Goal: Check status: Check status

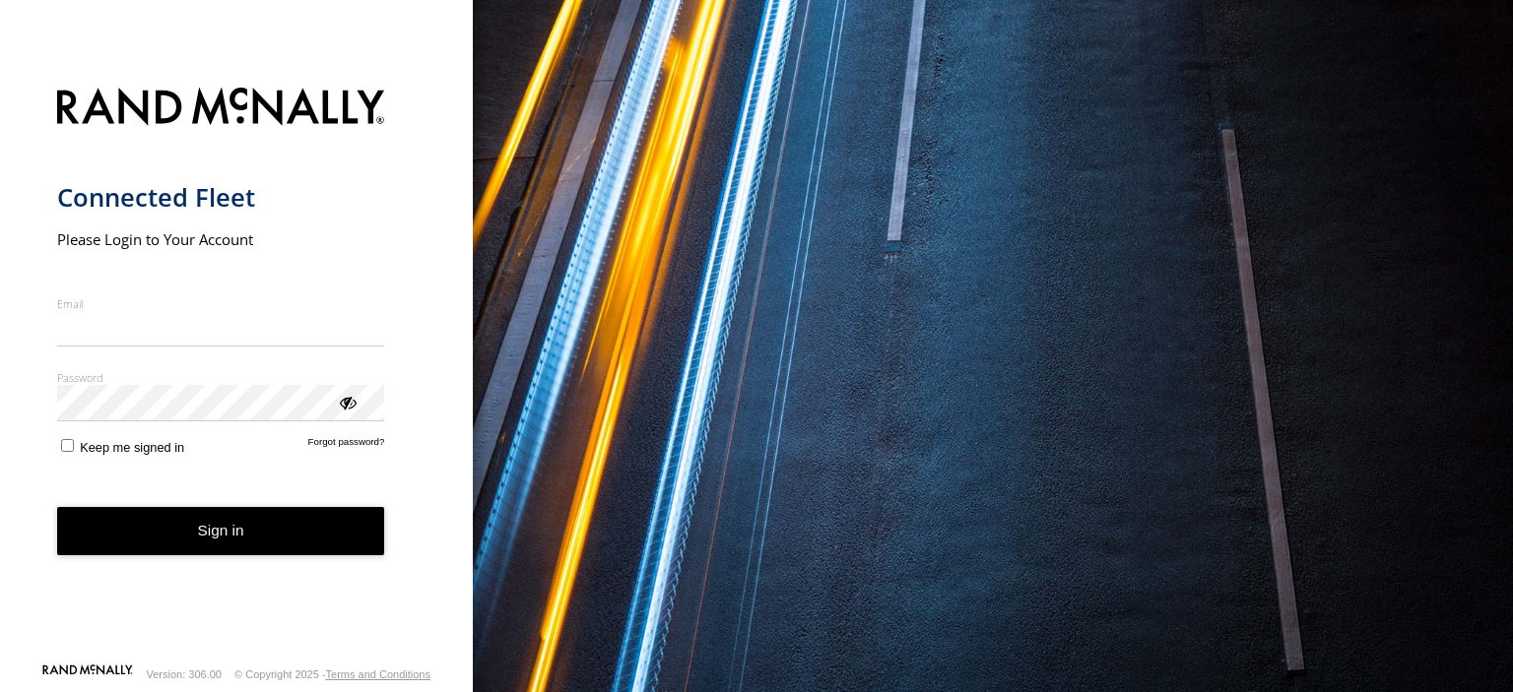
type input "**********"
click at [229, 550] on button "Sign in" at bounding box center [221, 531] width 328 height 48
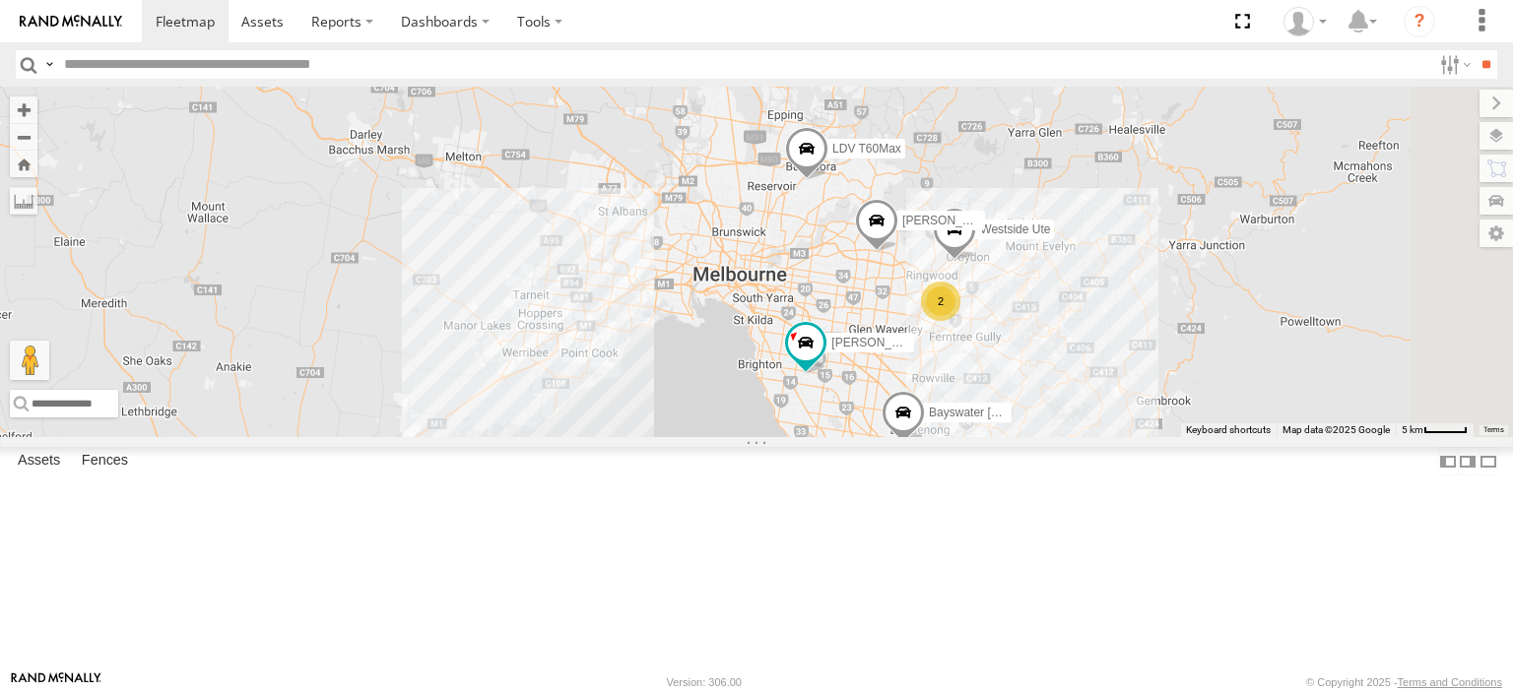
drag, startPoint x: 1340, startPoint y: 623, endPoint x: 1147, endPoint y: 483, distance: 238.9
click at [1147, 437] on div "Bendigo Isuzu FRR LDV T60Max Westside UD Bayswater [PERSON_NAME] [PERSON_NAME] …" at bounding box center [756, 262] width 1513 height 351
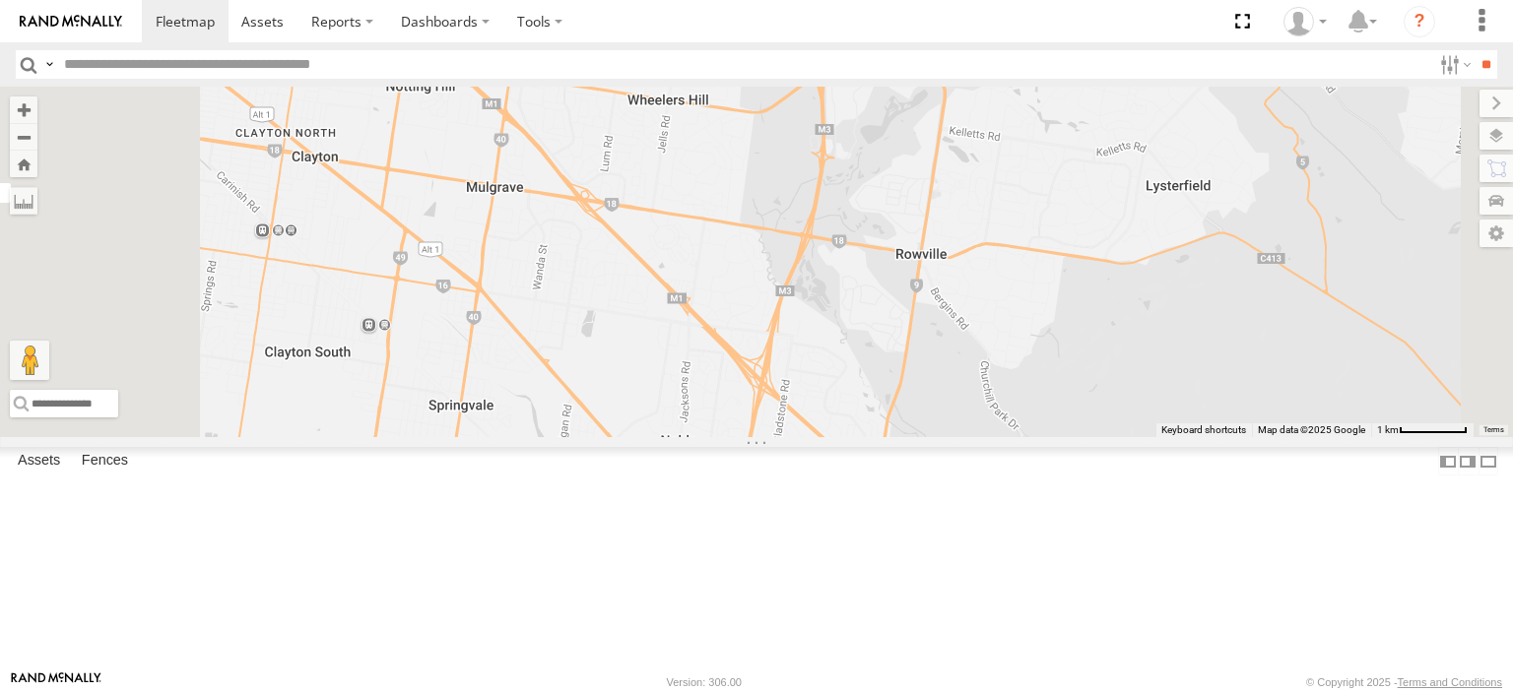
drag, startPoint x: 1036, startPoint y: 514, endPoint x: 1138, endPoint y: 554, distance: 110.1
click at [1138, 437] on div "Bendigo Isuzu FRR LDV T60Max Westside UD Bayswater Canter Nick Astra Jennifer B…" at bounding box center [756, 262] width 1513 height 351
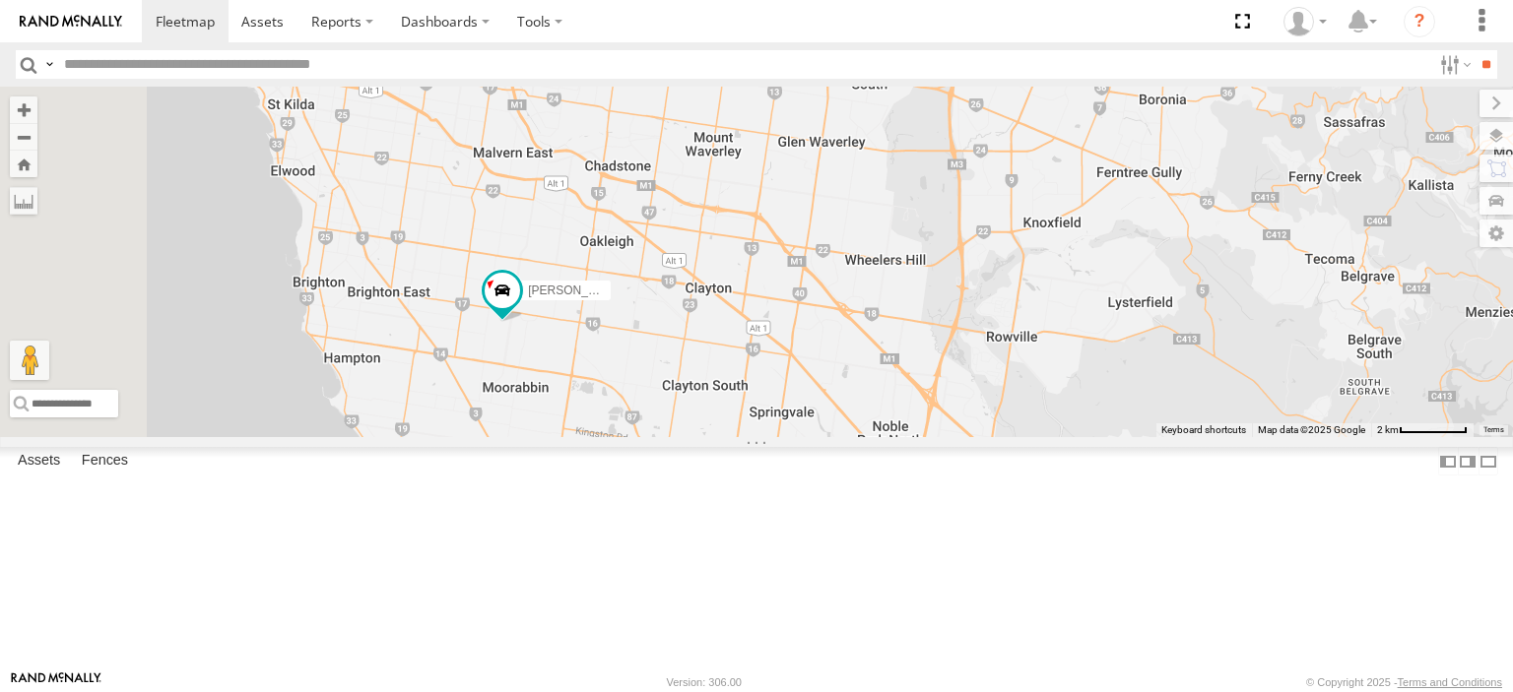
drag, startPoint x: 858, startPoint y: 453, endPoint x: 1039, endPoint y: 472, distance: 182.2
click at [1039, 437] on div "Bendigo Isuzu FRR LDV T60Max Westside UD Bayswater Canter Nick Astra Jennifer B…" at bounding box center [756, 262] width 1513 height 351
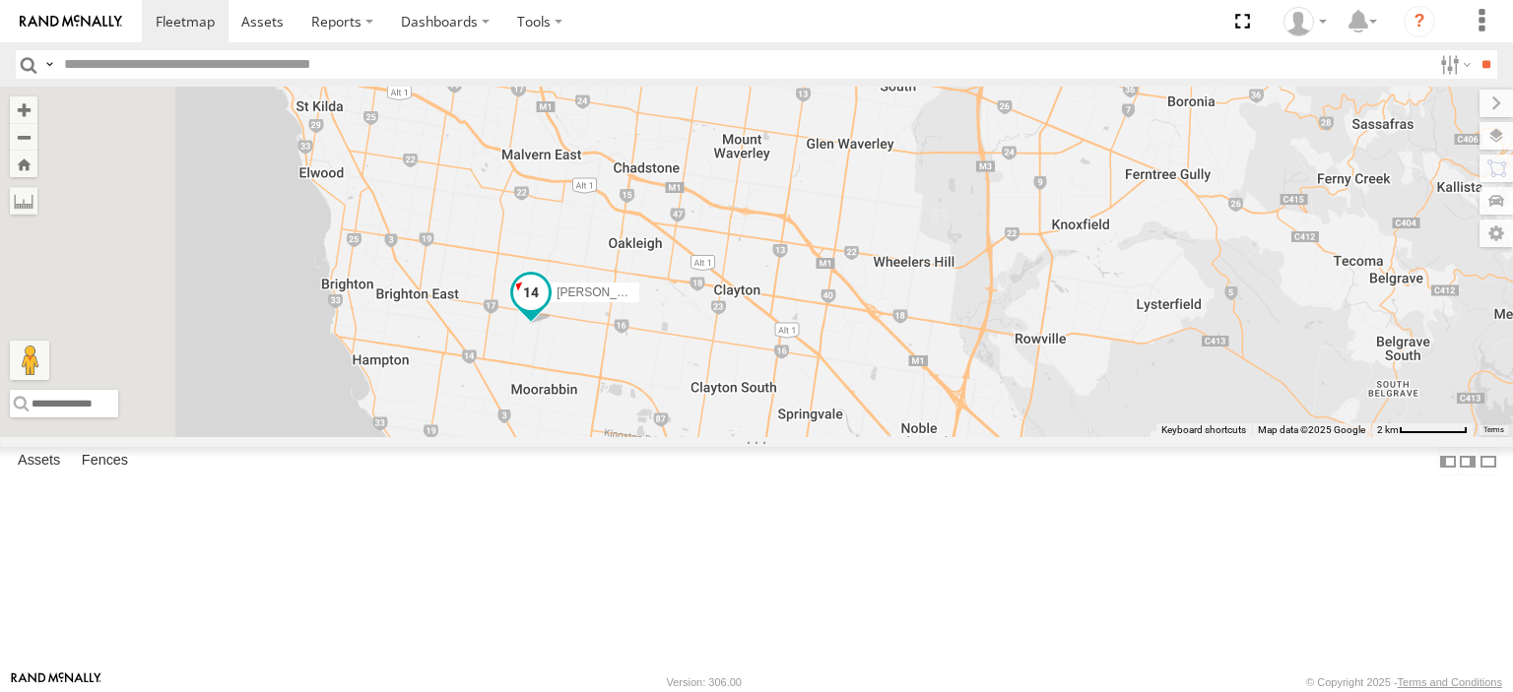
click at [549, 310] on span at bounding box center [530, 292] width 35 height 35
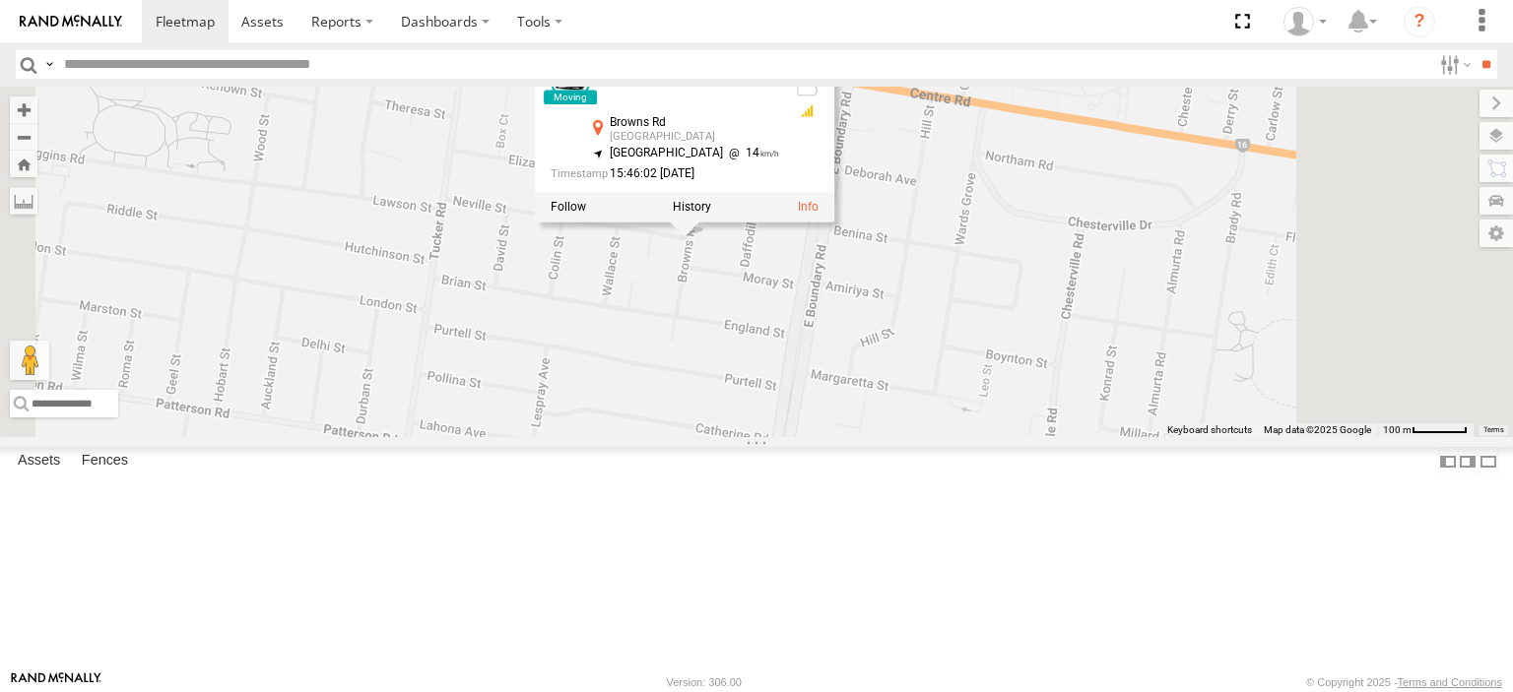
drag, startPoint x: 861, startPoint y: 413, endPoint x: 852, endPoint y: 484, distance: 71.5
click at [852, 437] on div "Bendigo Isuzu FRR LDV T60Max Westside UD Bayswater Canter Nick Astra Jennifer B…" at bounding box center [756, 262] width 1513 height 351
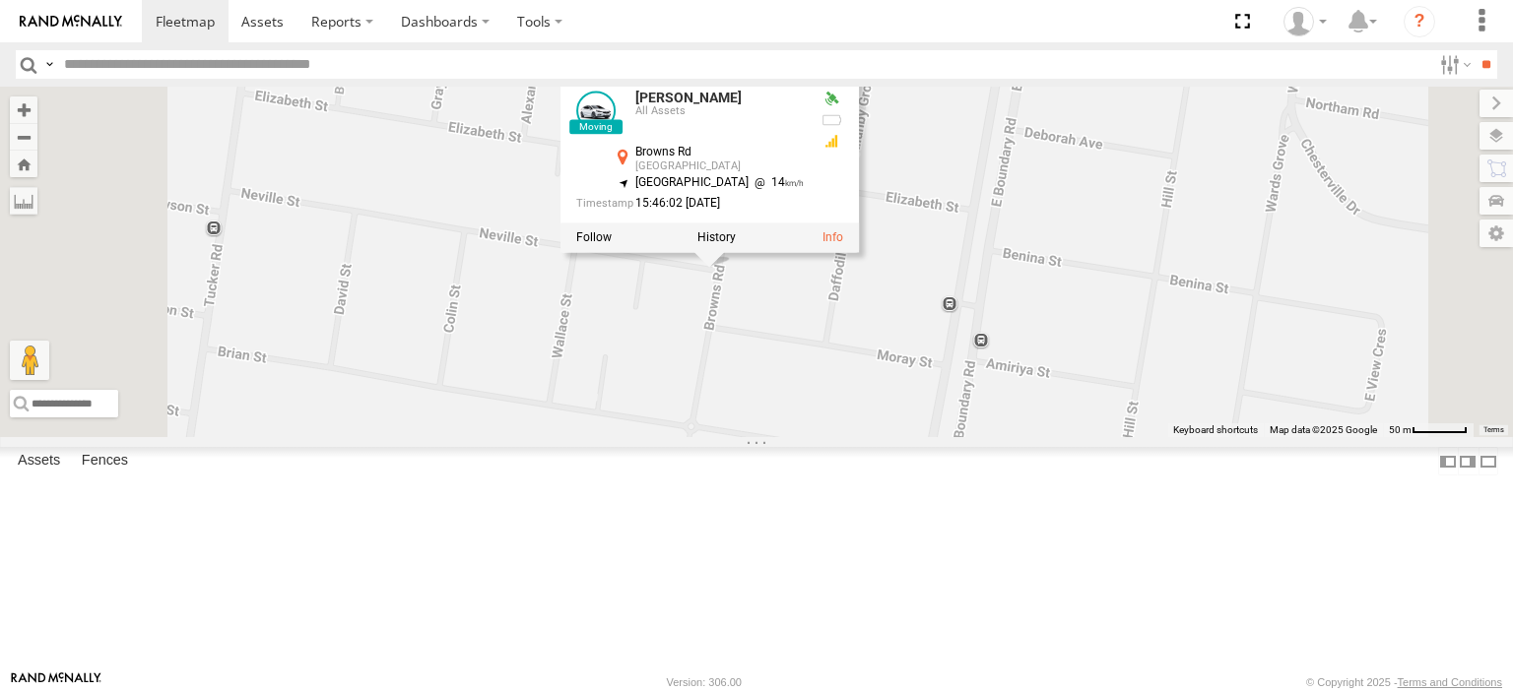
drag, startPoint x: 941, startPoint y: 370, endPoint x: 869, endPoint y: 532, distance: 177.2
click at [869, 437] on div "Bendigo Isuzu FRR LDV T60Max Westside UD Bayswater Canter Nick Astra Jennifer B…" at bounding box center [756, 262] width 1513 height 351
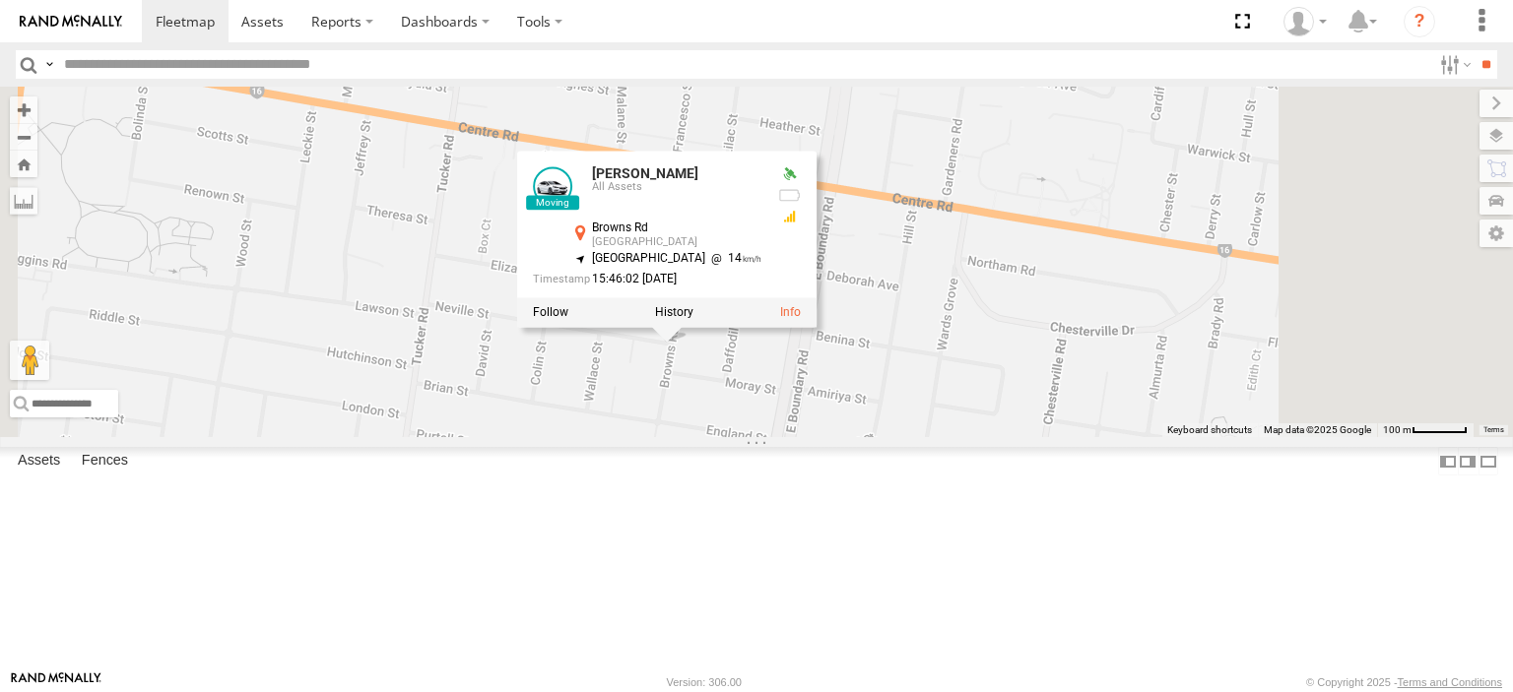
click at [816, 328] on div at bounding box center [666, 313] width 299 height 30
click at [693, 320] on label at bounding box center [674, 313] width 38 height 14
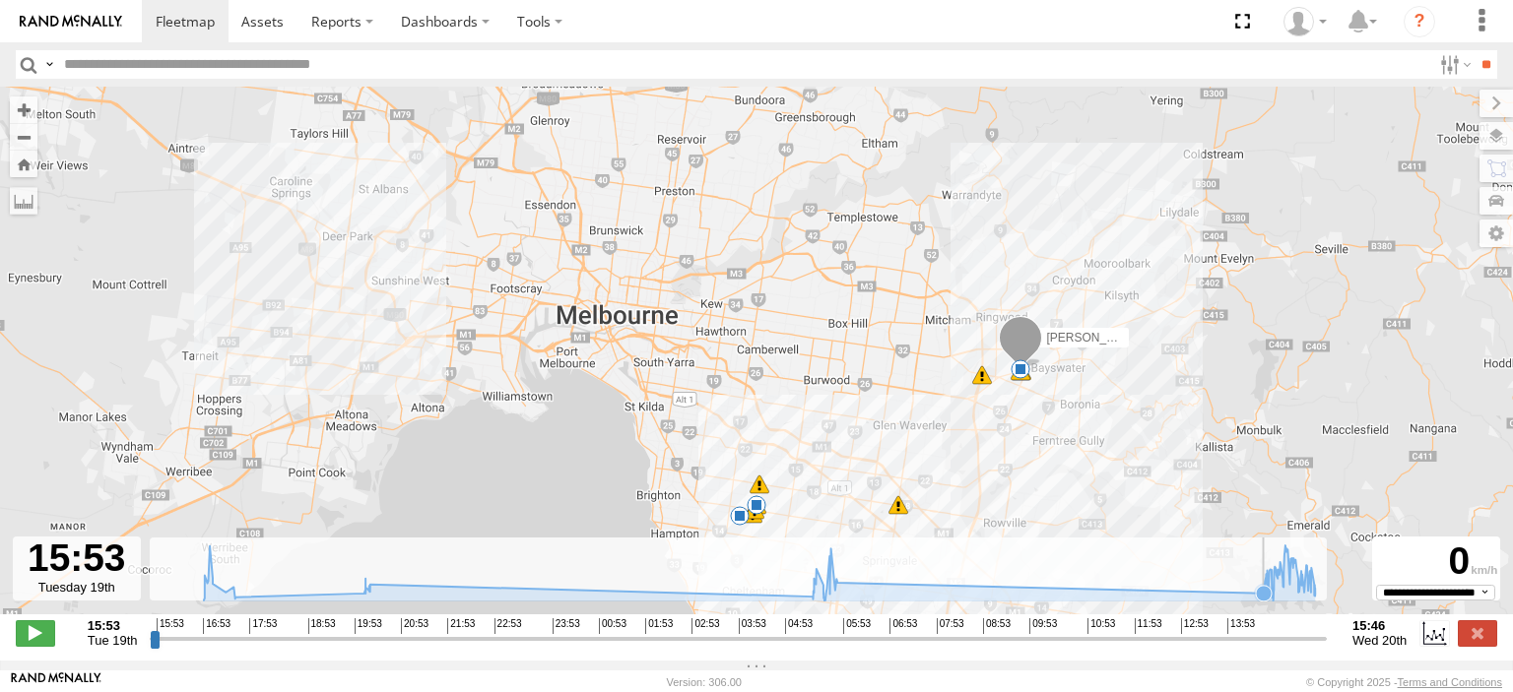
click at [1257, 602] on icon at bounding box center [1264, 594] width 16 height 16
drag, startPoint x: 1257, startPoint y: 608, endPoint x: 1246, endPoint y: 610, distance: 11.0
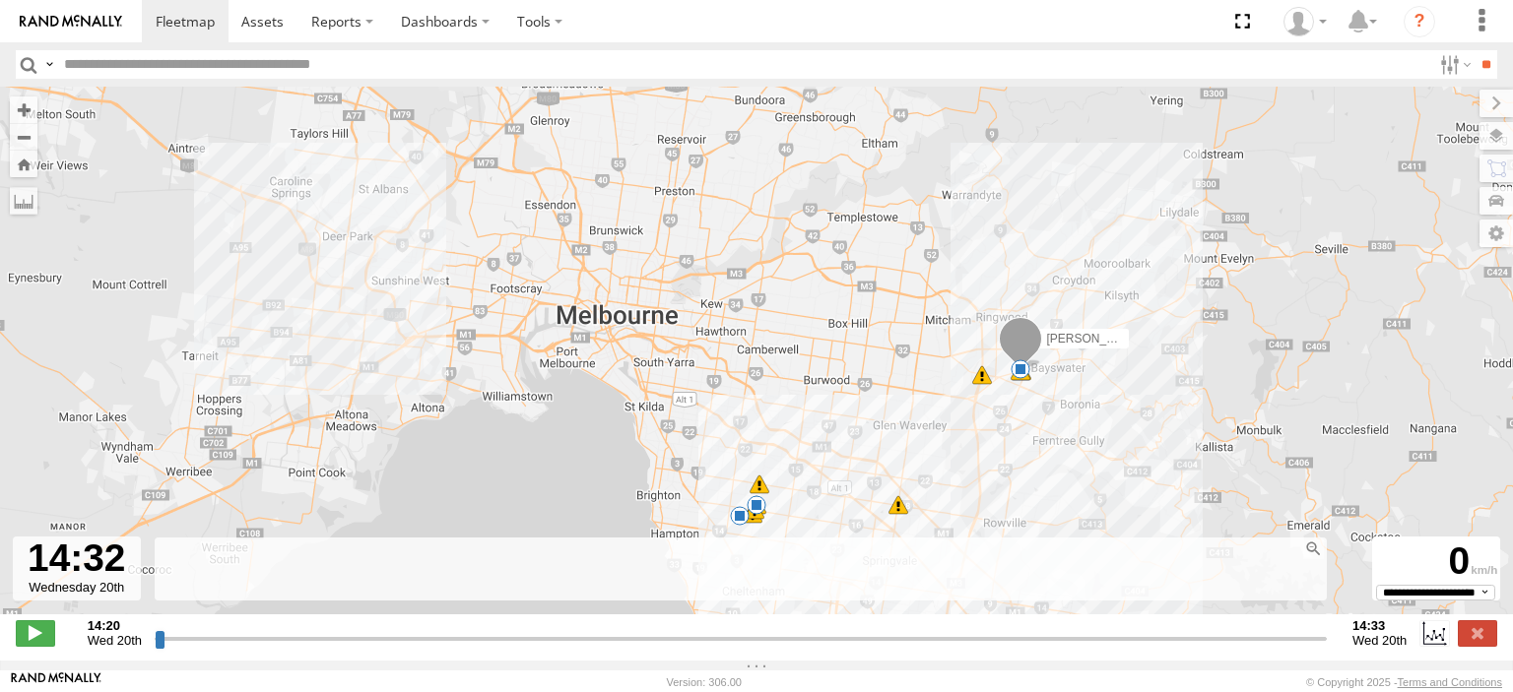
drag, startPoint x: 166, startPoint y: 642, endPoint x: 1253, endPoint y: 674, distance: 1086.7
click at [1253, 648] on input "range" at bounding box center [741, 638] width 1172 height 19
click at [1473, 640] on label at bounding box center [1476, 633] width 39 height 26
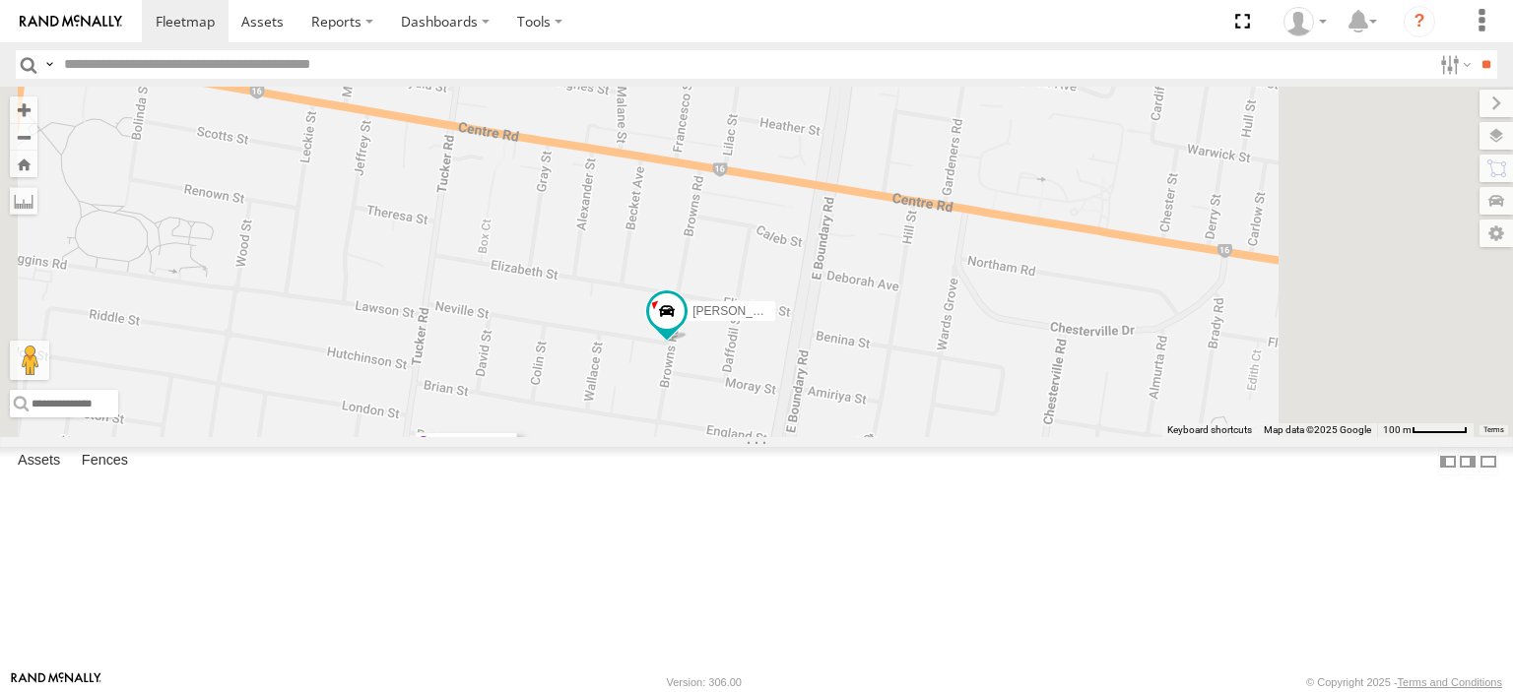
drag, startPoint x: 907, startPoint y: 432, endPoint x: 811, endPoint y: 359, distance: 120.1
click at [784, 351] on div "Nick Astra" at bounding box center [756, 262] width 1513 height 351
click at [684, 329] on span at bounding box center [666, 310] width 35 height 35
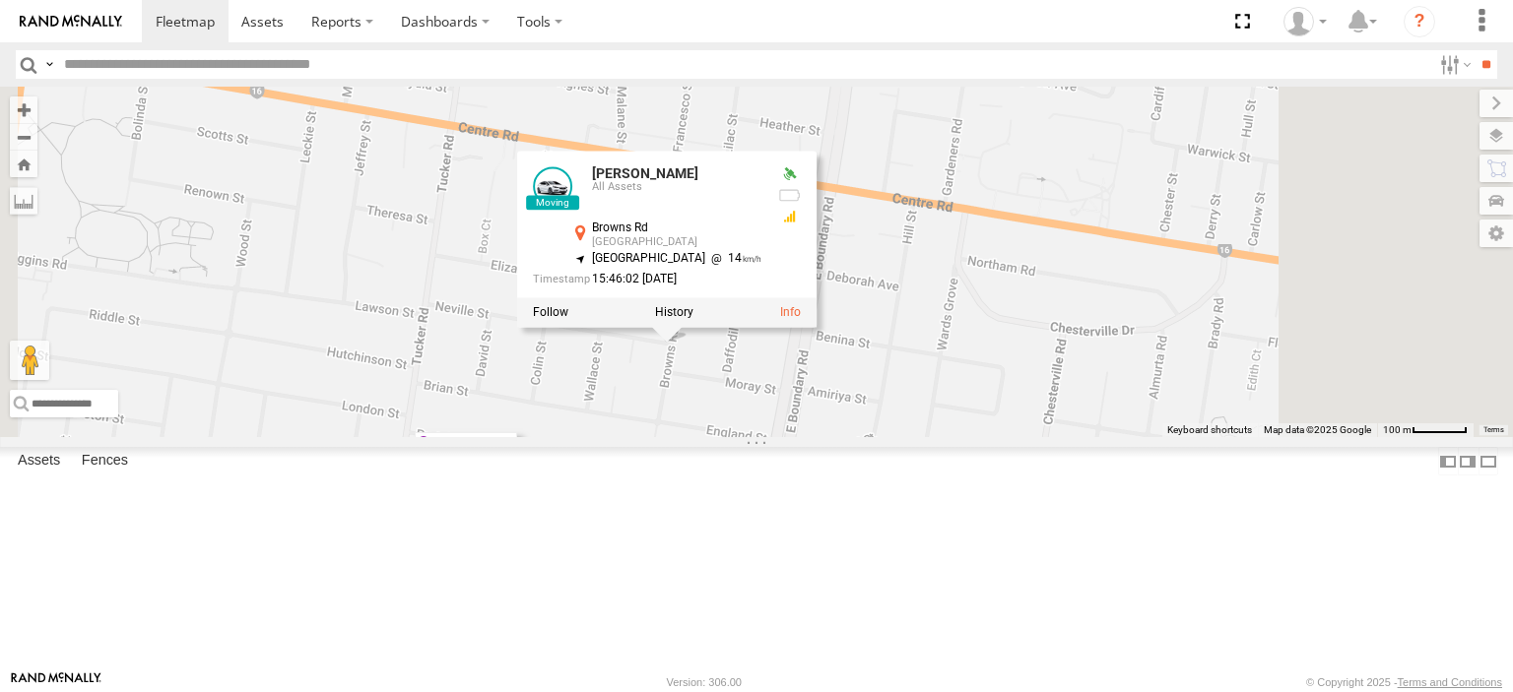
click at [816, 328] on div at bounding box center [666, 313] width 299 height 30
click at [693, 320] on label at bounding box center [674, 313] width 38 height 14
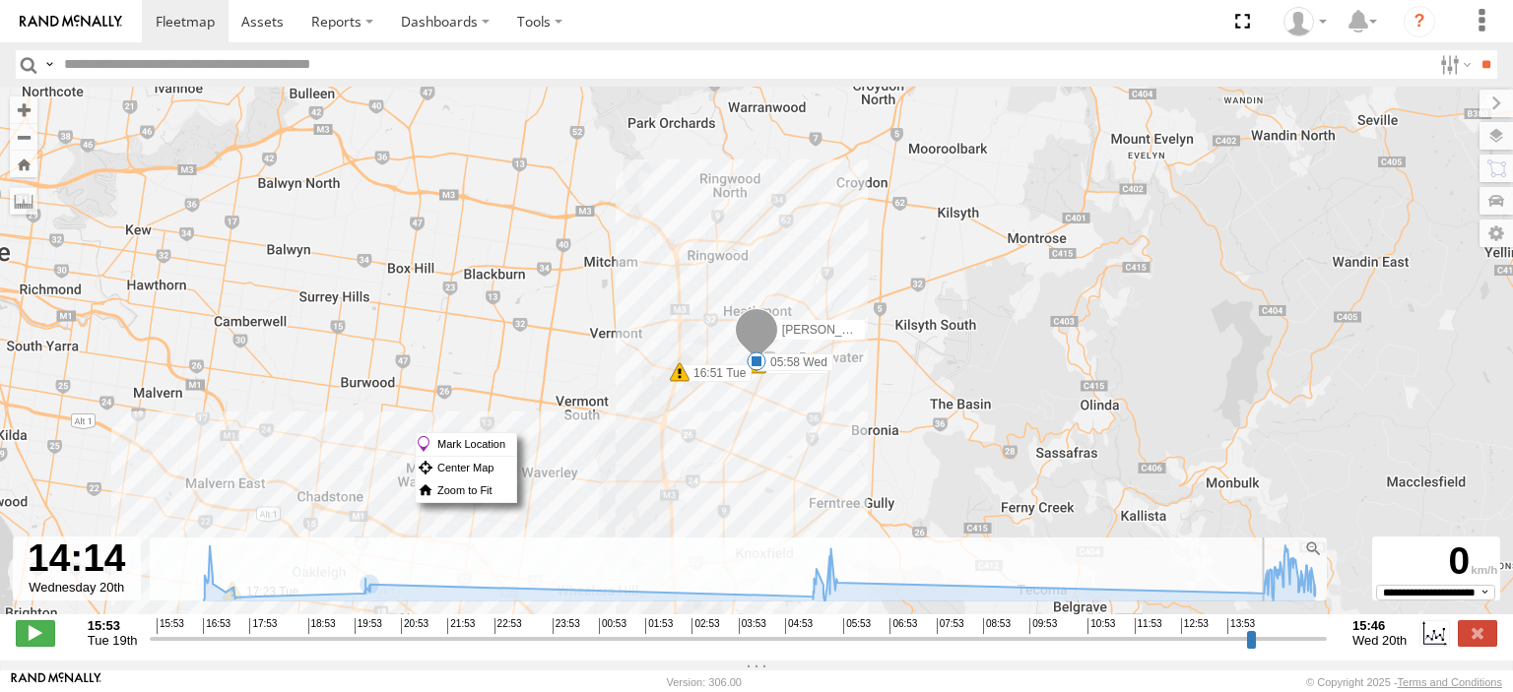
drag, startPoint x: 156, startPoint y: 649, endPoint x: 1246, endPoint y: 649, distance: 1090.1
click at [1246, 648] on input "range" at bounding box center [738, 638] width 1177 height 19
click at [38, 646] on span at bounding box center [35, 633] width 39 height 26
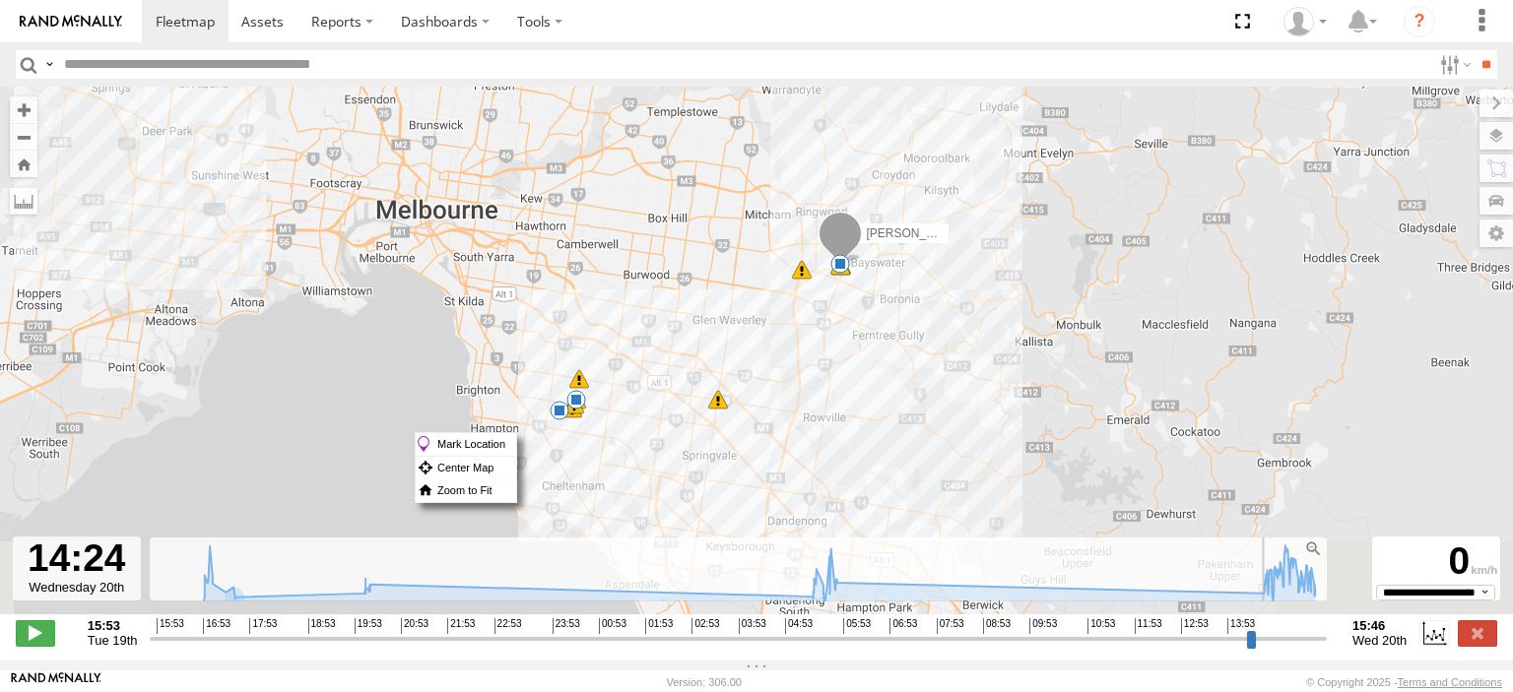
drag, startPoint x: 990, startPoint y: 445, endPoint x: 928, endPoint y: 270, distance: 185.9
click at [928, 270] on div "Nick Astra 16:47 Tue 16:47 Tue 16:51 Tue 17:23 Tue 17:37 Tue 20:05 Tue 20:07 Tu…" at bounding box center [756, 361] width 1513 height 549
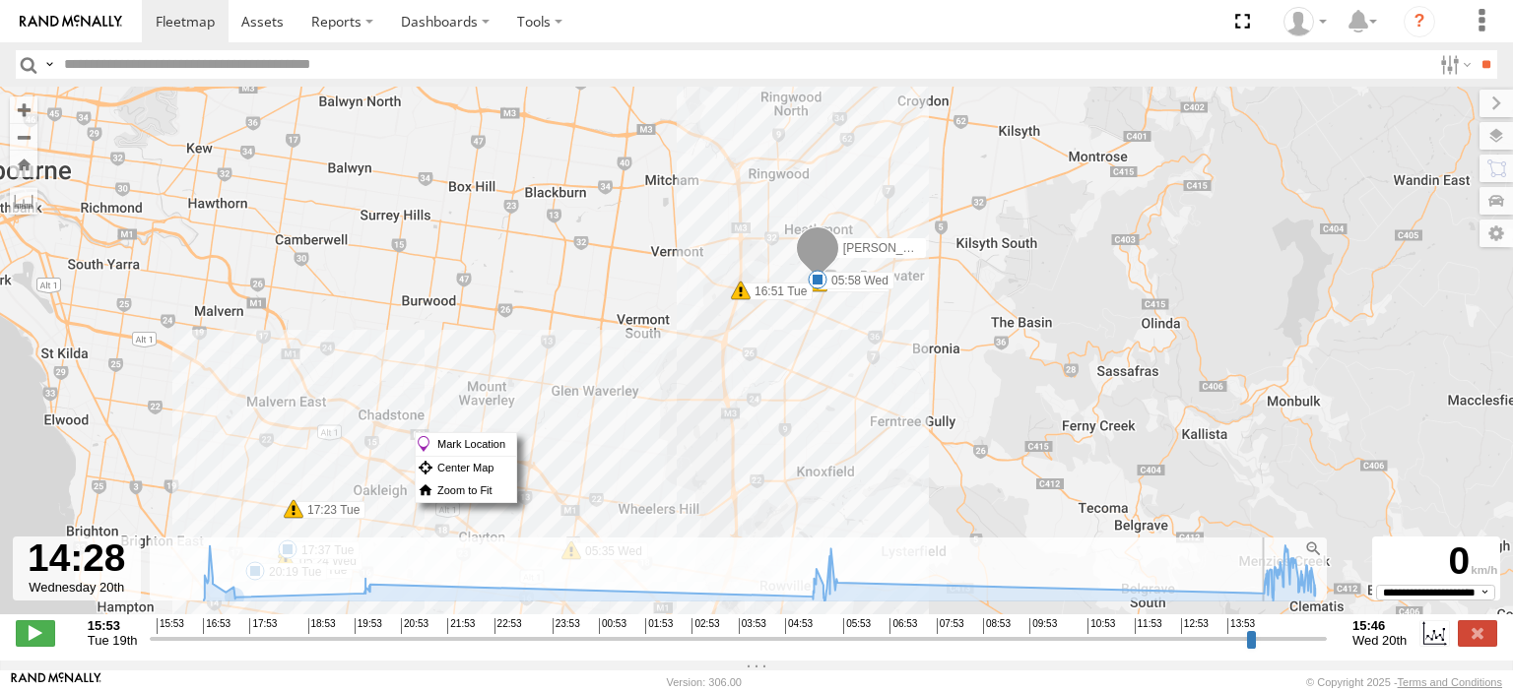
drag, startPoint x: 873, startPoint y: 381, endPoint x: 1044, endPoint y: 161, distance: 278.7
click at [1044, 161] on div "Nick Astra 16:47 Tue 16:47 Tue 16:51 Tue 17:23 Tue 17:37 Tue 20:05 Tue 20:07 Tu…" at bounding box center [756, 361] width 1513 height 549
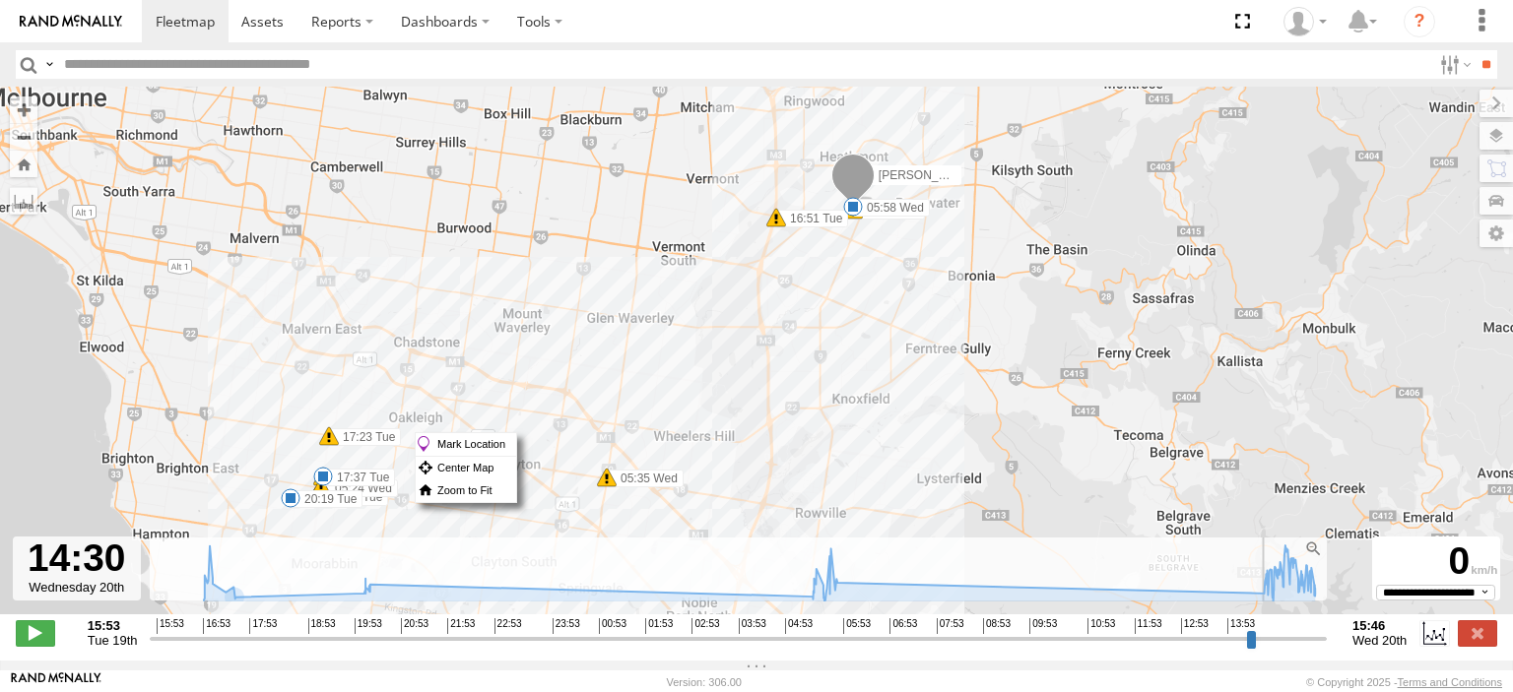
drag, startPoint x: 868, startPoint y: 440, endPoint x: 989, endPoint y: 240, distance: 233.7
click at [989, 240] on div "Nick Astra 16:47 Tue 16:47 Tue 16:51 Tue 17:23 Tue 17:37 Tue 20:05 Tue 20:07 Tu…" at bounding box center [756, 361] width 1513 height 549
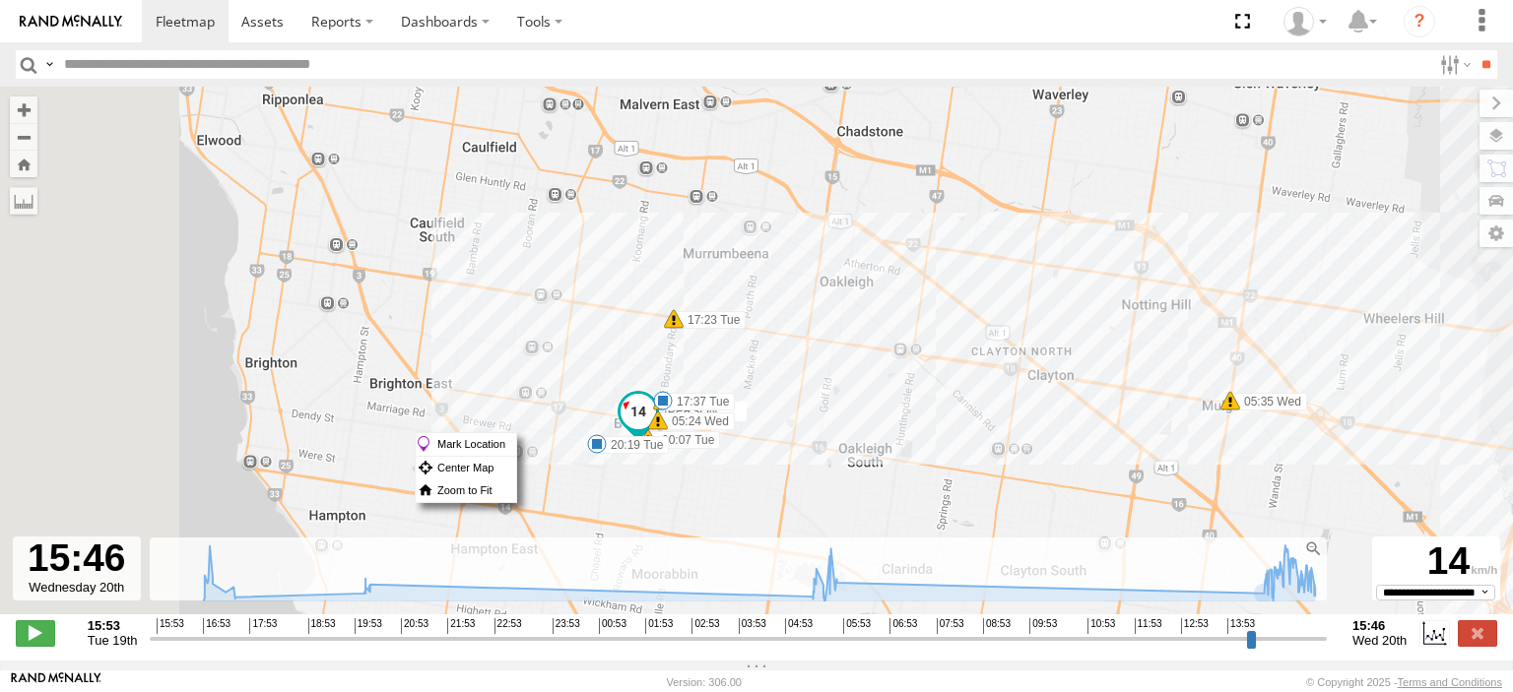
drag, startPoint x: 506, startPoint y: 359, endPoint x: 1087, endPoint y: 288, distance: 585.4
click at [1087, 288] on div "Nick Astra 16:47 Tue 16:47 Tue 16:51 Tue 17:23 Tue 17:37 Tue 20:05 Tue 20:07 Tu…" at bounding box center [756, 361] width 1513 height 549
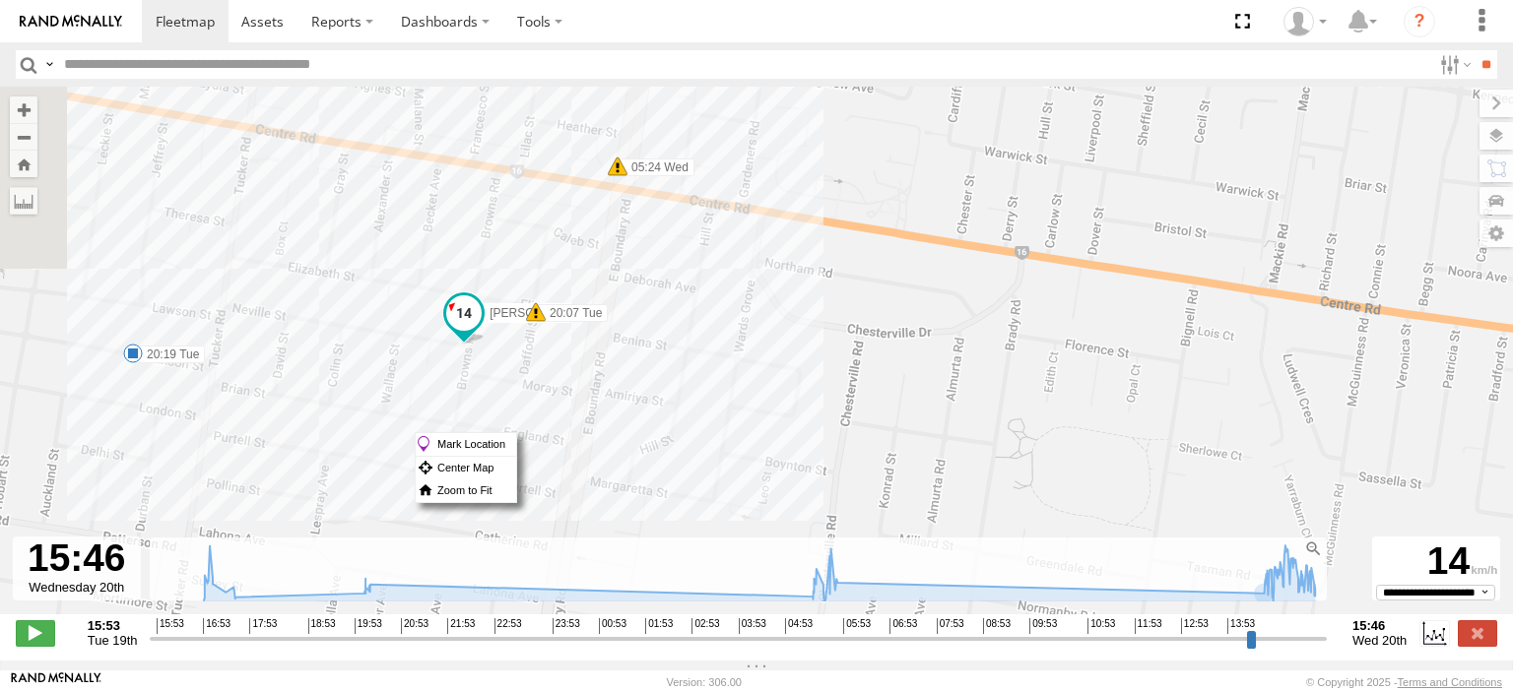
drag, startPoint x: 540, startPoint y: 390, endPoint x: 805, endPoint y: 388, distance: 264.9
click at [805, 388] on div "Nick Astra 16:47 Tue 16:47 Tue 16:51 Tue 17:23 Tue 17:37 Tue 20:05 Tue 20:07 Tu…" at bounding box center [756, 361] width 1513 height 549
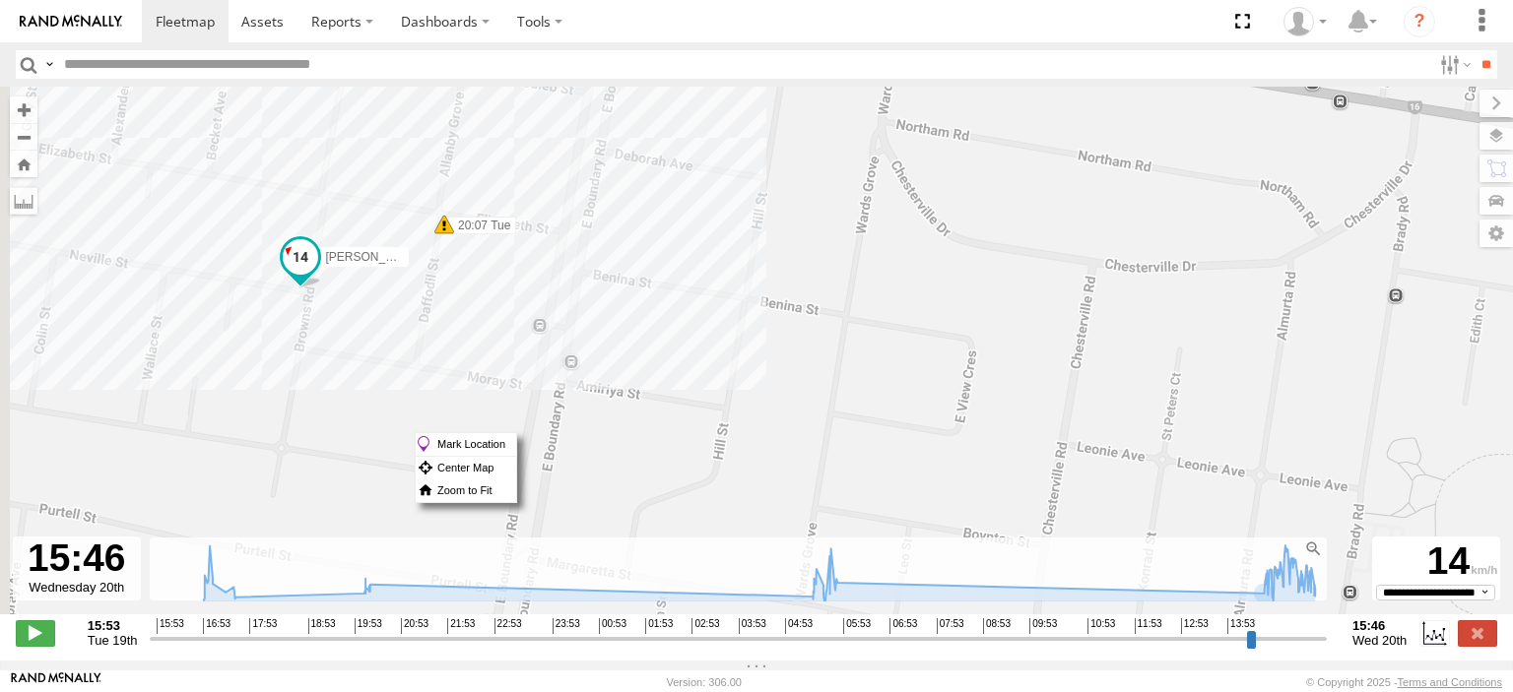
drag, startPoint x: 663, startPoint y: 381, endPoint x: 936, endPoint y: 451, distance: 281.6
click at [936, 451] on div "Nick Astra 16:47 Tue 16:47 Tue 16:51 Tue 17:23 Tue 17:37 Tue 20:05 Tue 20:07 Tu…" at bounding box center [756, 361] width 1513 height 549
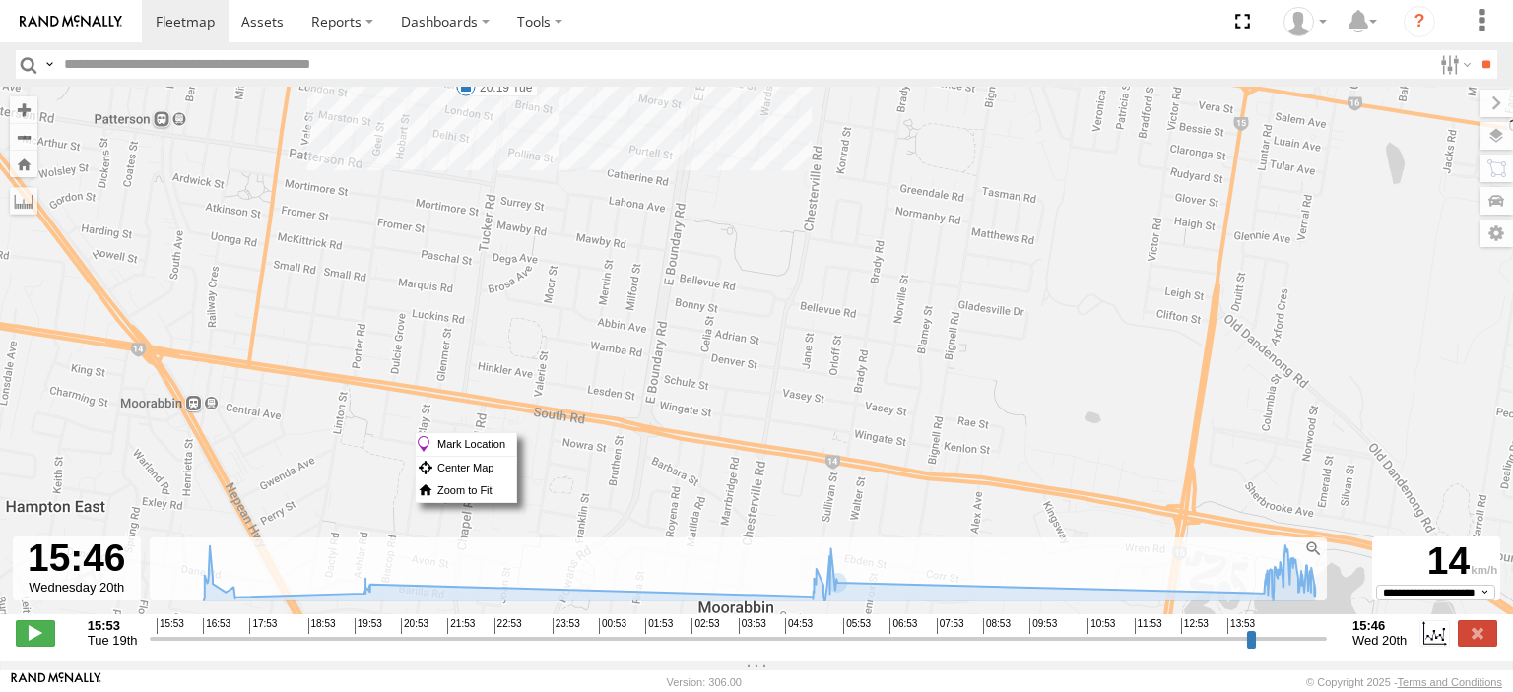
drag, startPoint x: 1038, startPoint y: 387, endPoint x: 798, endPoint y: 62, distance: 404.2
click at [798, 62] on body at bounding box center [756, 346] width 1513 height 692
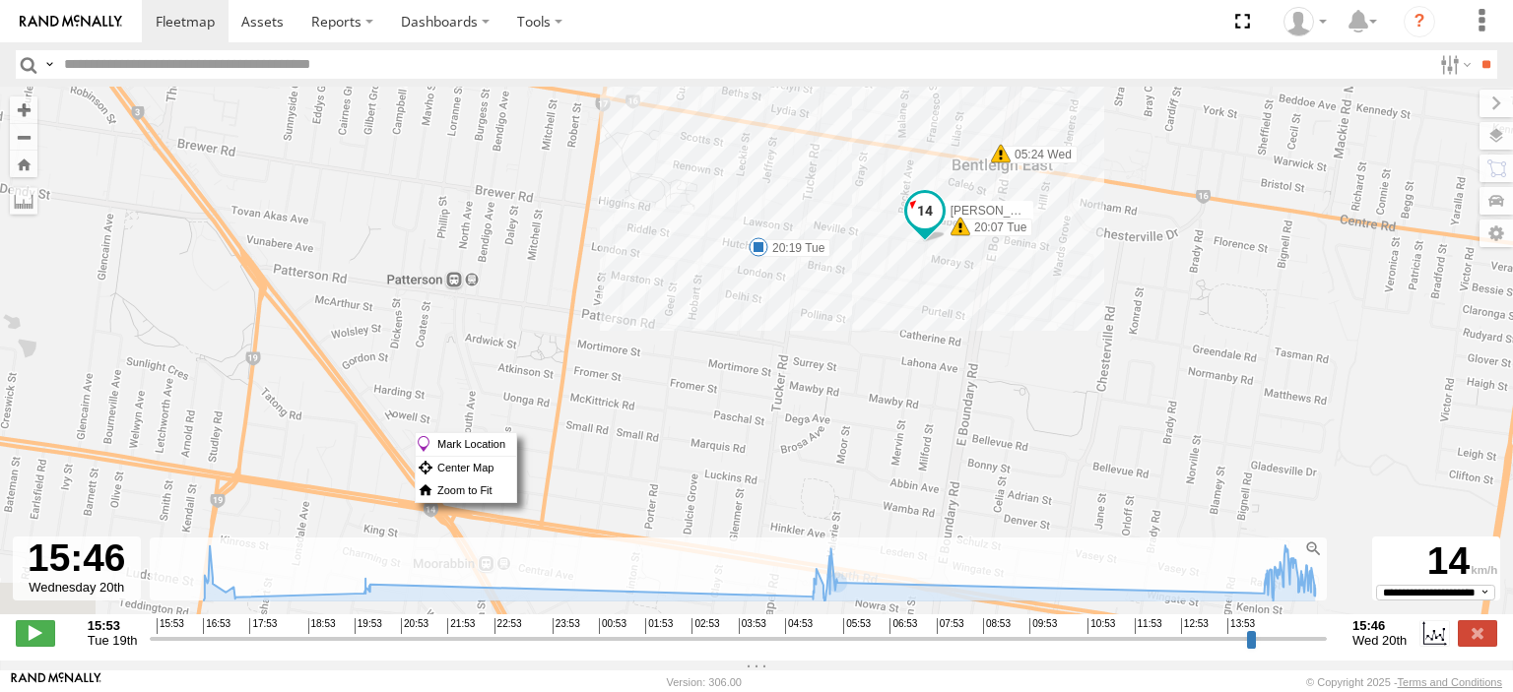
drag, startPoint x: 772, startPoint y: 232, endPoint x: 1107, endPoint y: 429, distance: 388.5
click at [1115, 432] on div "Nick Astra 16:47 Tue 16:47 Tue 16:51 Tue 17:23 Tue 17:37 Tue 20:05 Tue 20:07 Tu…" at bounding box center [756, 361] width 1513 height 549
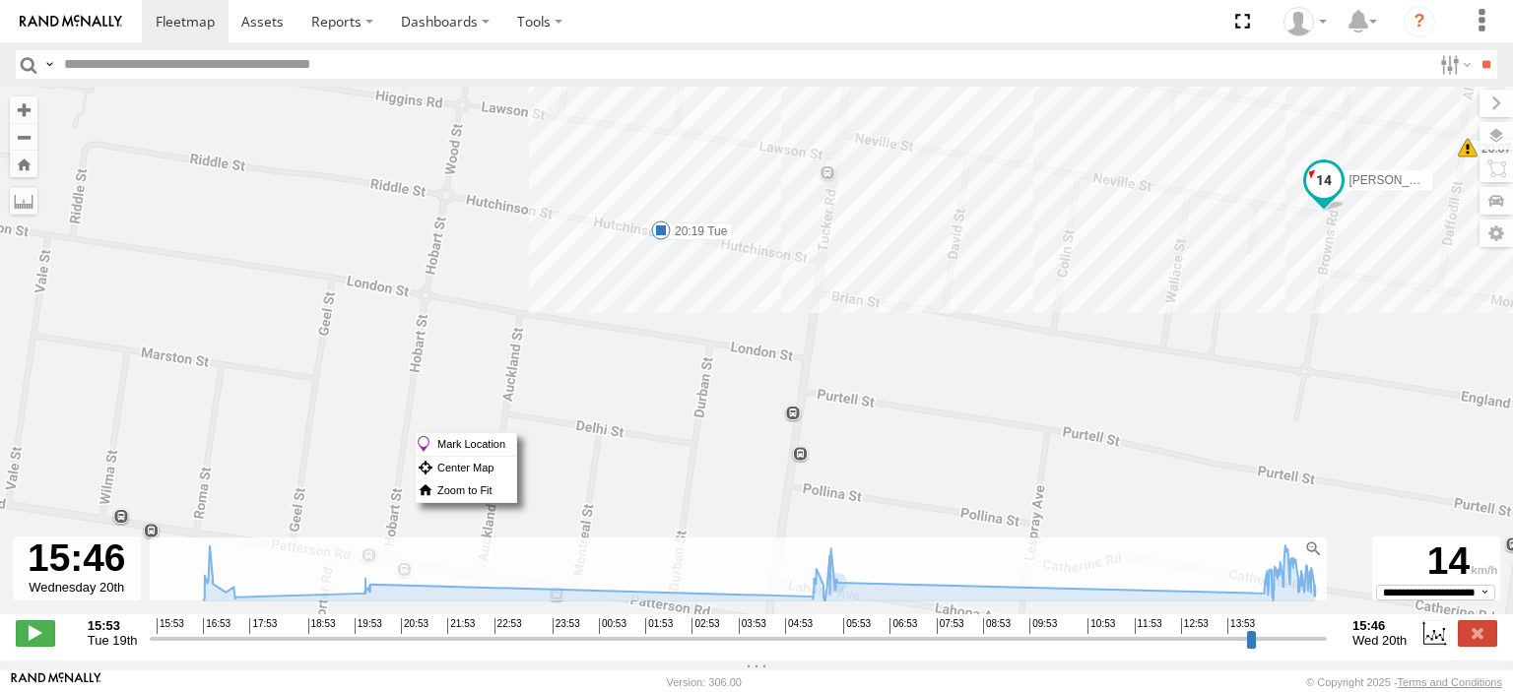
drag, startPoint x: 1125, startPoint y: 342, endPoint x: 587, endPoint y: 390, distance: 539.8
click at [587, 390] on div "Nick Astra 16:47 Tue 16:47 Tue 16:51 Tue 17:23 Tue 17:37 Tue 20:05 Tue 20:07 Tu…" at bounding box center [756, 361] width 1513 height 549
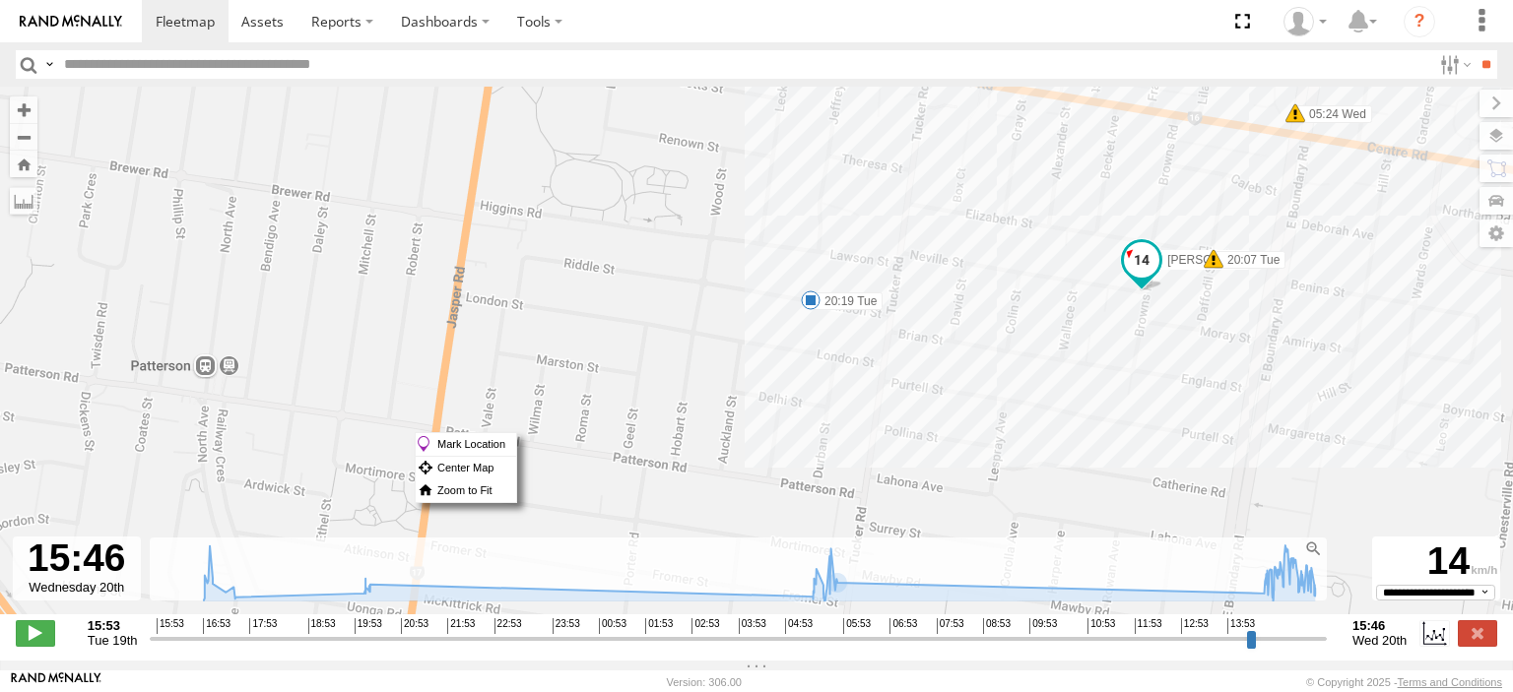
drag, startPoint x: 1054, startPoint y: 459, endPoint x: 1032, endPoint y: 442, distance: 27.4
click at [1032, 442] on div "Nick Astra 16:47 Tue 16:47 Tue 16:51 Tue 17:23 Tue 17:37 Tue 20:05 Tue 20:07 Tu…" at bounding box center [756, 361] width 1513 height 549
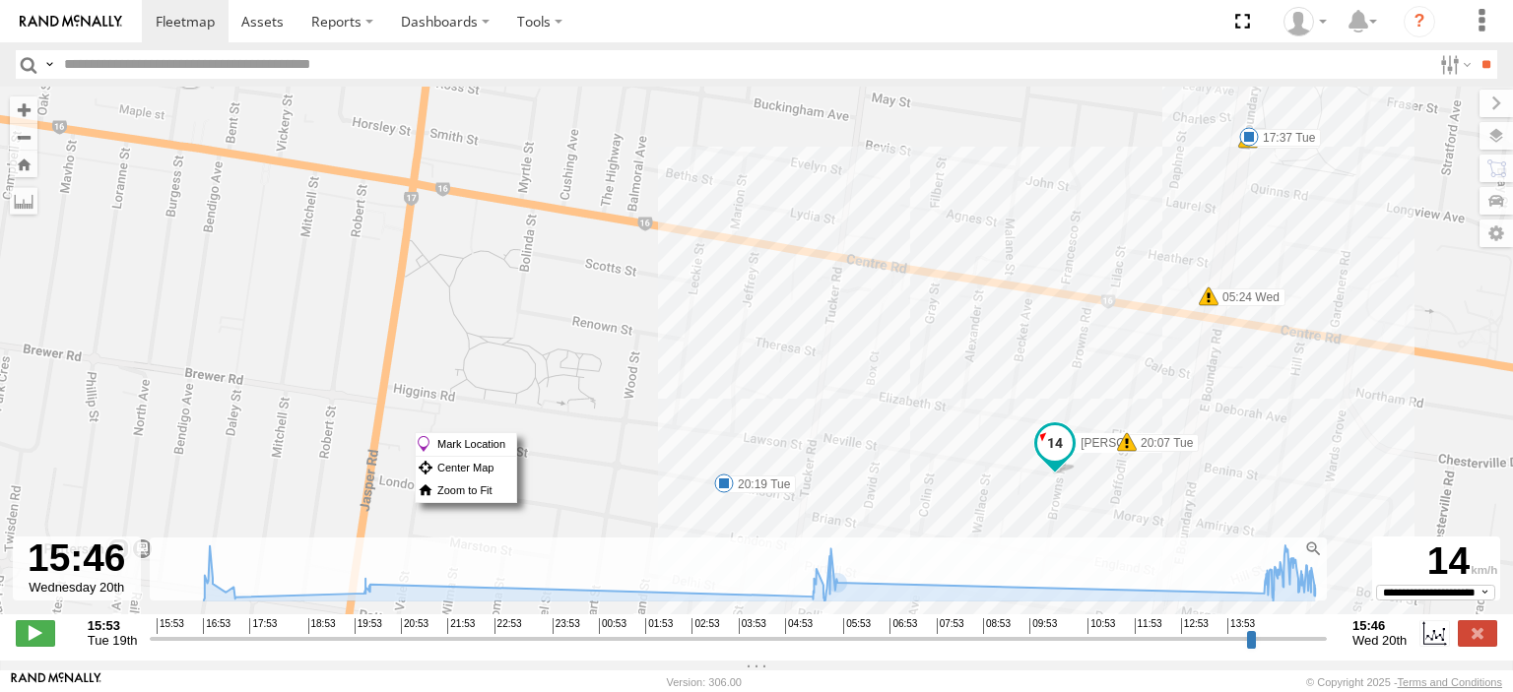
drag, startPoint x: 1022, startPoint y: 464, endPoint x: 934, endPoint y: 649, distance: 205.3
click at [934, 649] on div "To navigate the map with touch gestures double-tap and hold your finger on the …" at bounding box center [756, 374] width 1513 height 574
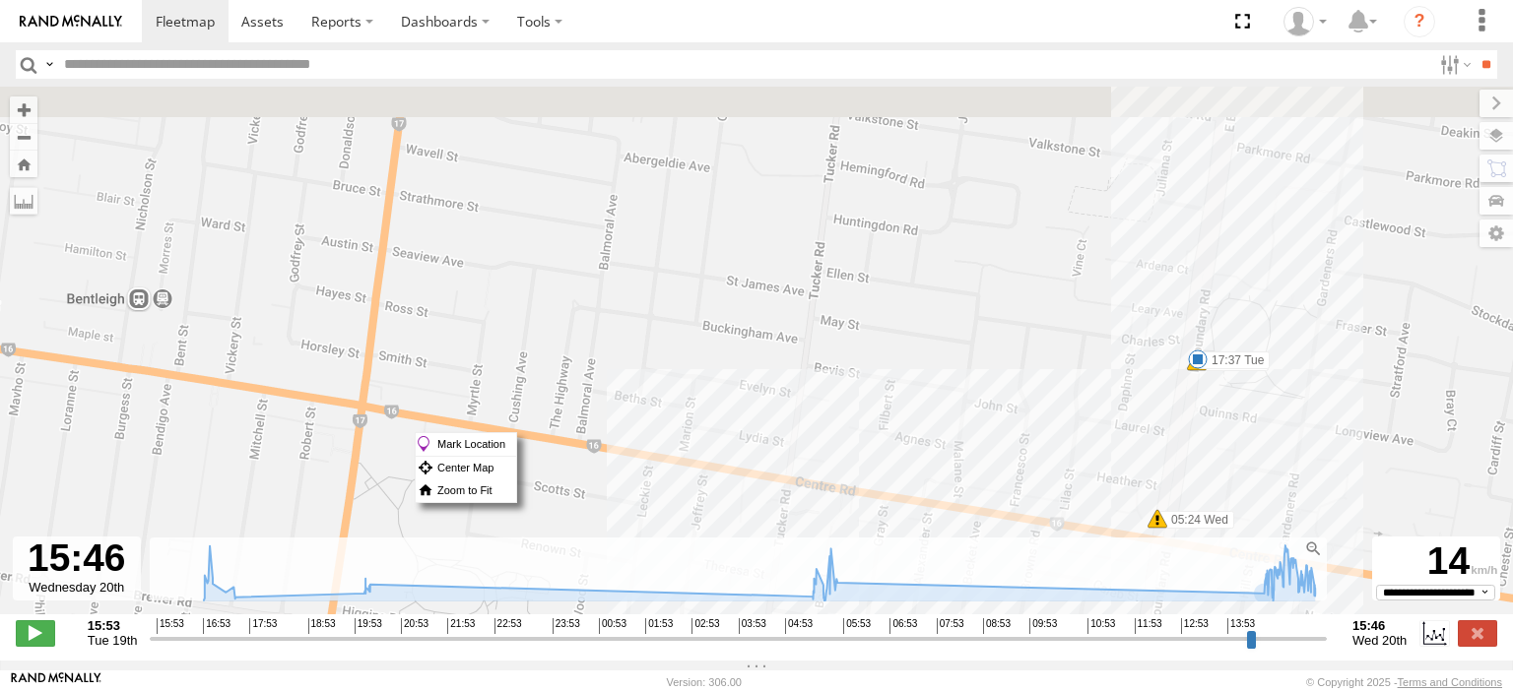
drag, startPoint x: 1305, startPoint y: 314, endPoint x: 1249, endPoint y: 546, distance: 238.1
click at [1249, 546] on div "Nick Astra 16:47 Tue 16:47 Tue 16:51 Tue 17:23 Tue 17:37 Tue 20:05 Tue 20:07 Tu…" at bounding box center [756, 361] width 1513 height 549
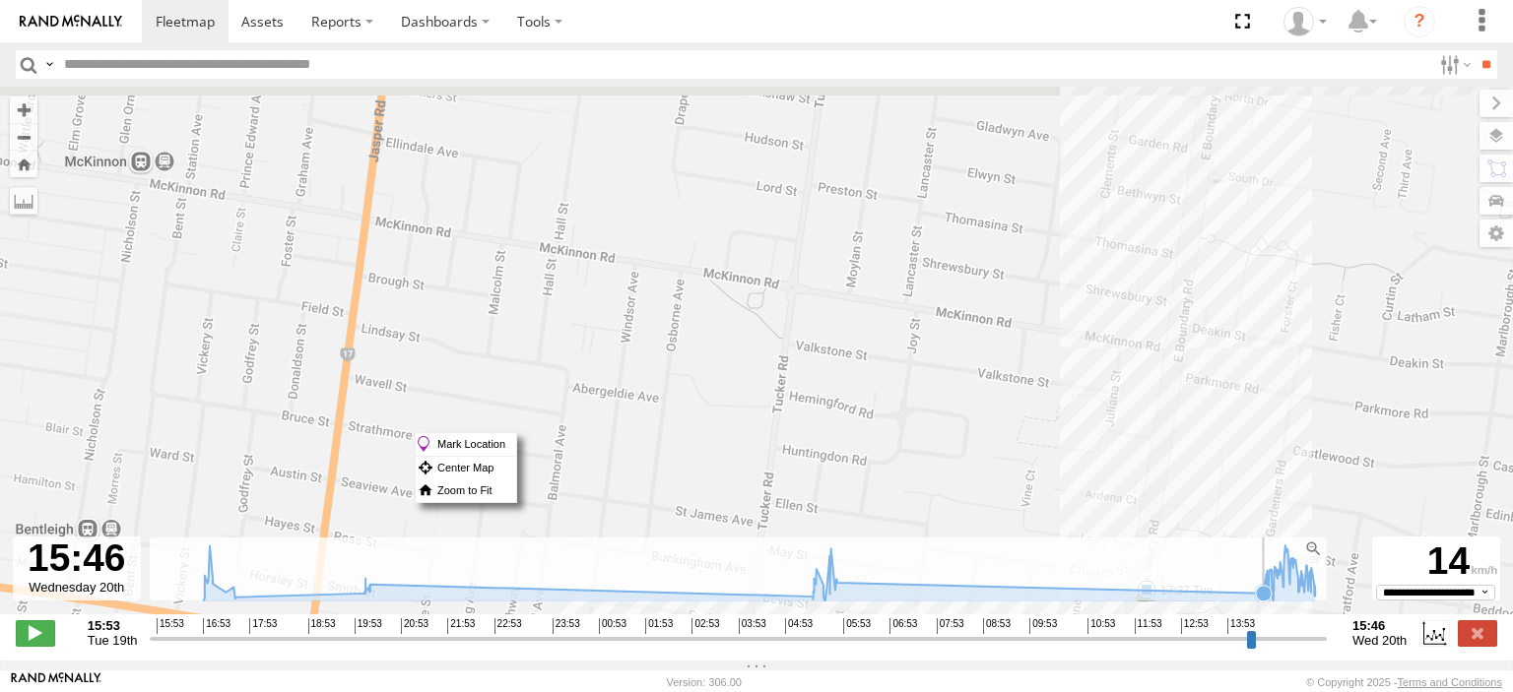
drag, startPoint x: 1275, startPoint y: 382, endPoint x: 1229, endPoint y: 606, distance: 228.3
click at [1229, 606] on div "To navigate the map with touch gestures double-tap and hold your finger on the …" at bounding box center [756, 374] width 1513 height 574
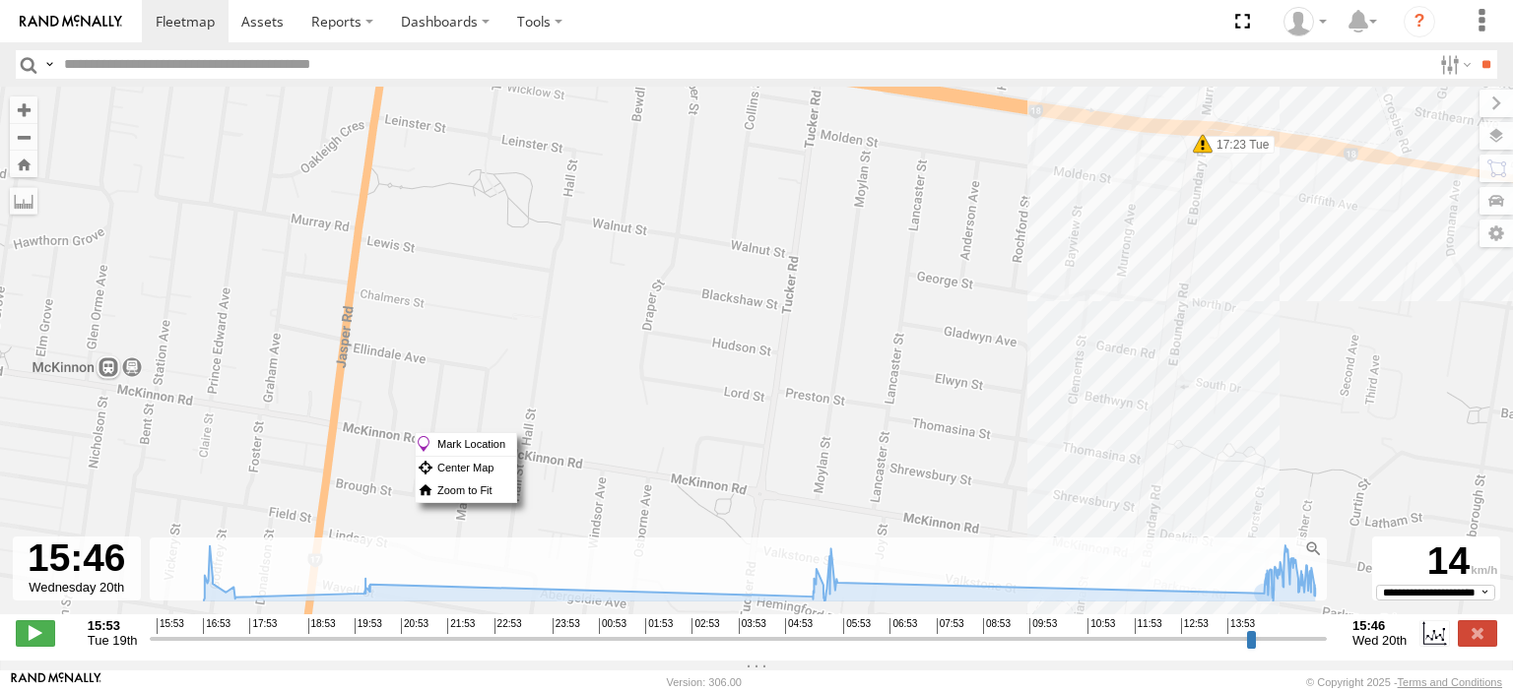
drag, startPoint x: 1251, startPoint y: 322, endPoint x: 1217, endPoint y: 543, distance: 223.1
click at [1217, 543] on div "Nick Astra 16:47 Tue 16:47 Tue 16:51 Tue 17:23 Tue 17:37 Tue 20:05 Tue 20:07 Tu…" at bounding box center [756, 361] width 1513 height 549
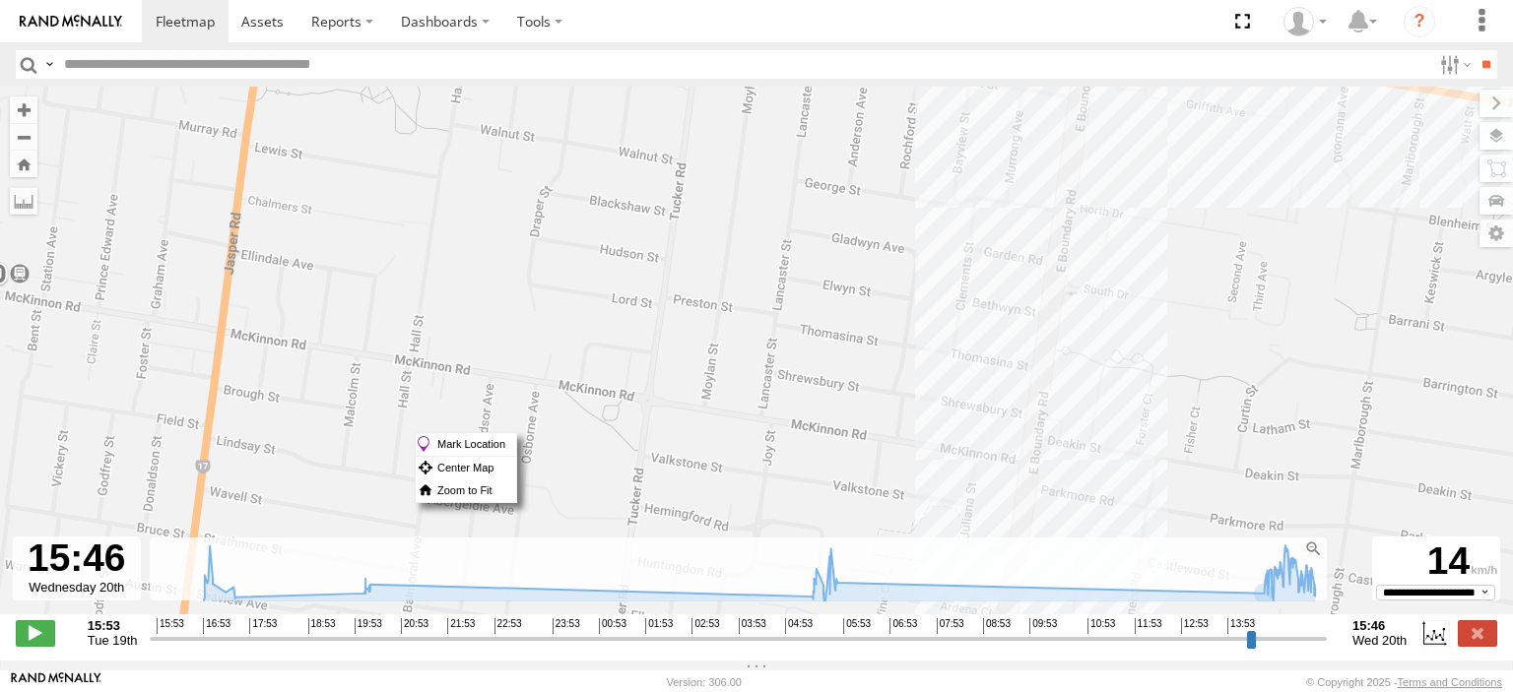
drag, startPoint x: 1222, startPoint y: 413, endPoint x: 1141, endPoint y: 200, distance: 227.5
click at [1141, 200] on div "Nick Astra 16:47 Tue 16:47 Tue 16:51 Tue 17:23 Tue 17:37 Tue 20:05 Tue 20:07 Tu…" at bounding box center [756, 361] width 1513 height 549
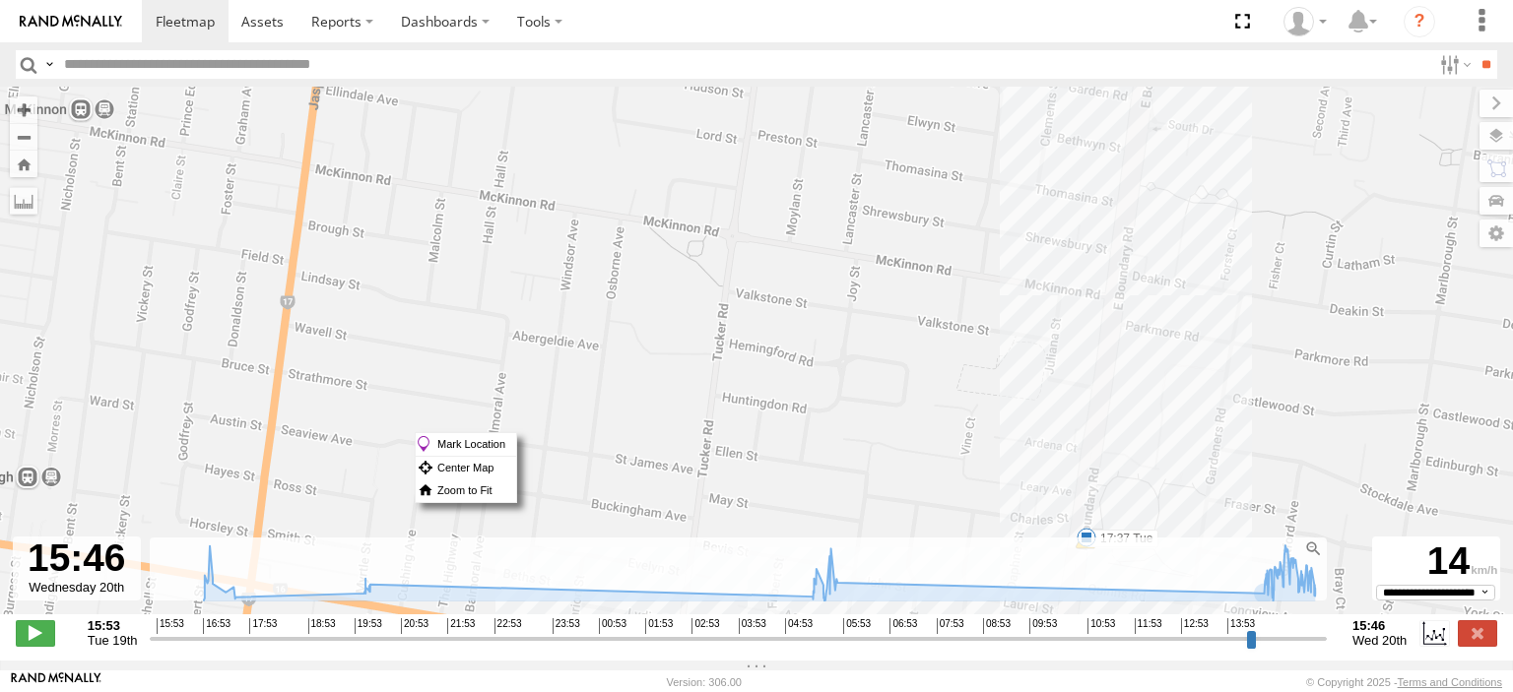
drag, startPoint x: 1190, startPoint y: 395, endPoint x: 1225, endPoint y: 316, distance: 86.4
click at [1225, 316] on div "Nick Astra 16:47 Tue 16:47 Tue 16:51 Tue 17:23 Tue 17:37 Tue 20:05 Tue 20:07 Tu…" at bounding box center [756, 361] width 1513 height 549
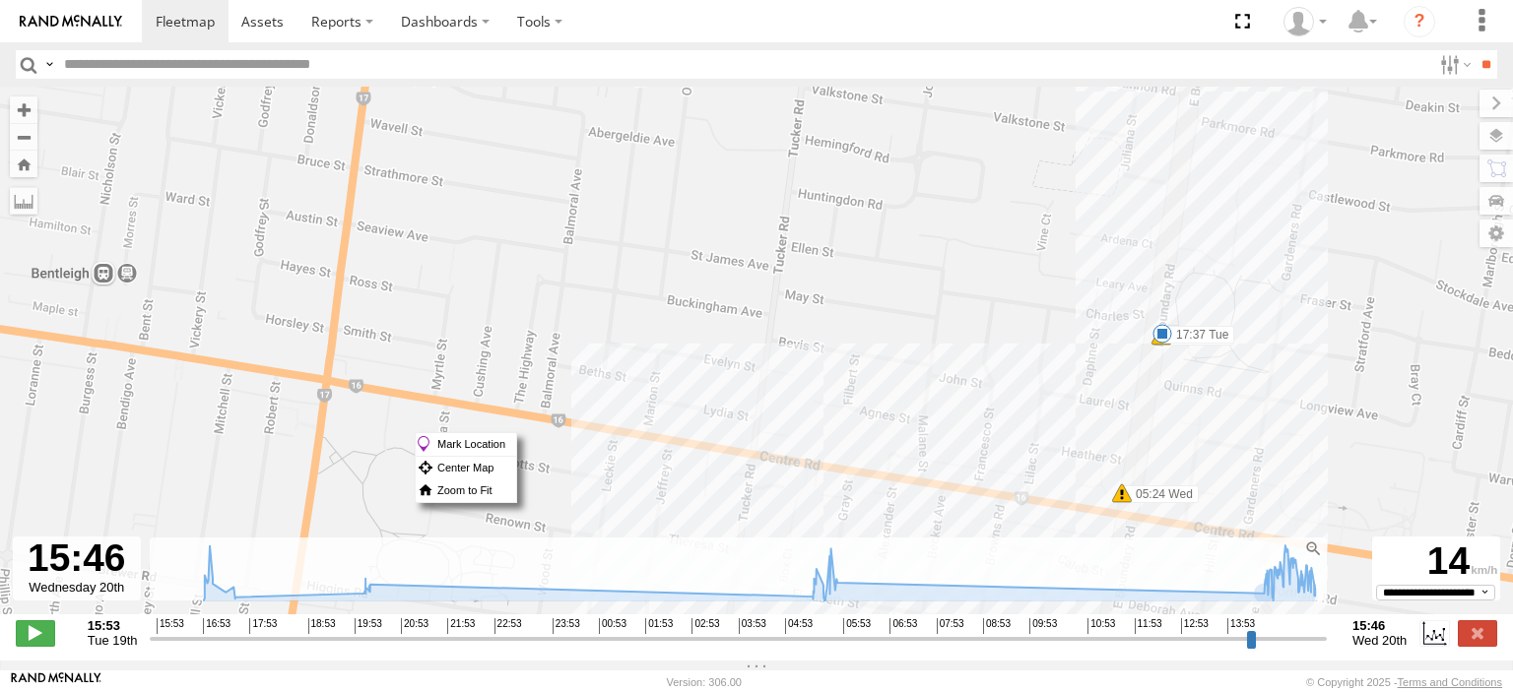
drag, startPoint x: 1221, startPoint y: 454, endPoint x: 1254, endPoint y: 259, distance: 197.7
click at [1254, 259] on div "Nick Astra 16:47 Tue 16:47 Tue 16:51 Tue 17:23 Tue 17:37 Tue 20:05 Tue 20:07 Tu…" at bounding box center [756, 361] width 1513 height 549
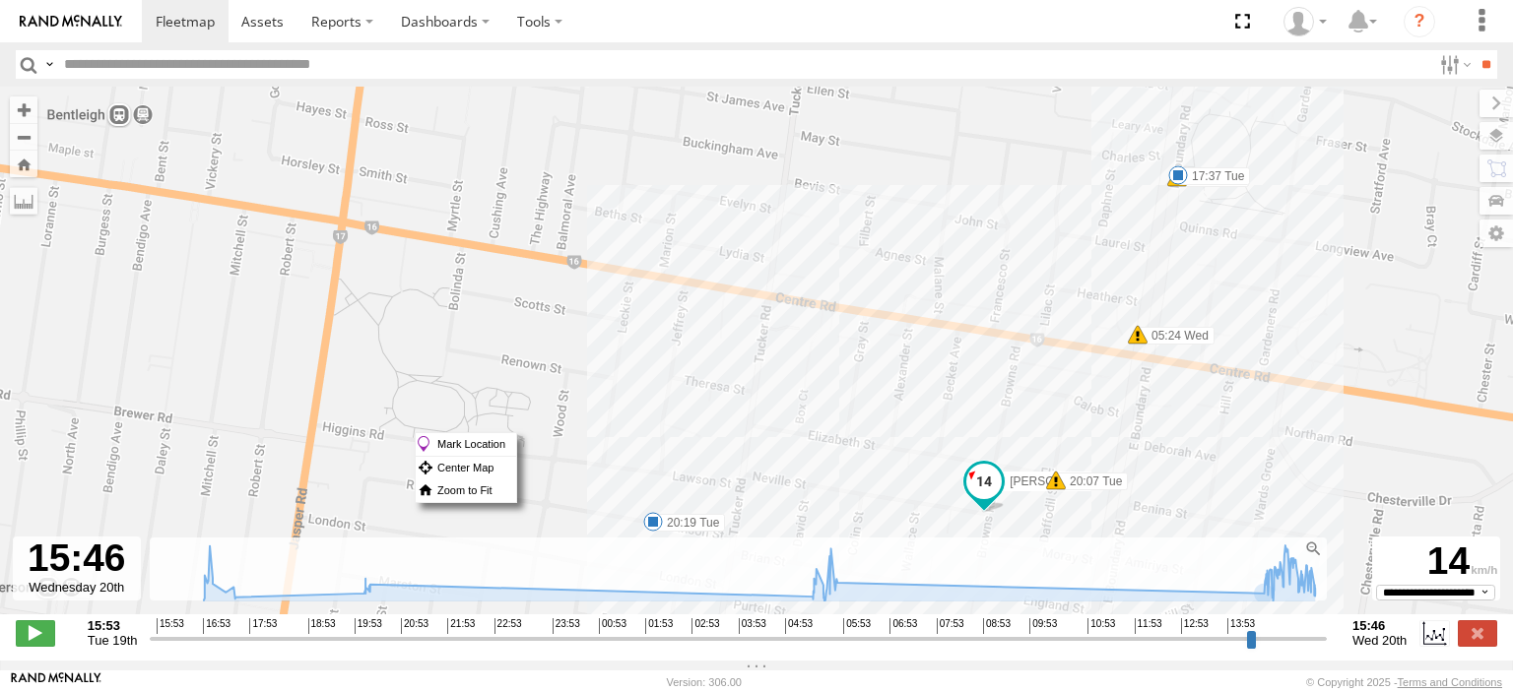
drag, startPoint x: 1195, startPoint y: 562, endPoint x: 1230, endPoint y: 389, distance: 176.9
click at [1230, 389] on div "To navigate the map with touch gestures double-tap and hold your finger on the …" at bounding box center [756, 374] width 1513 height 574
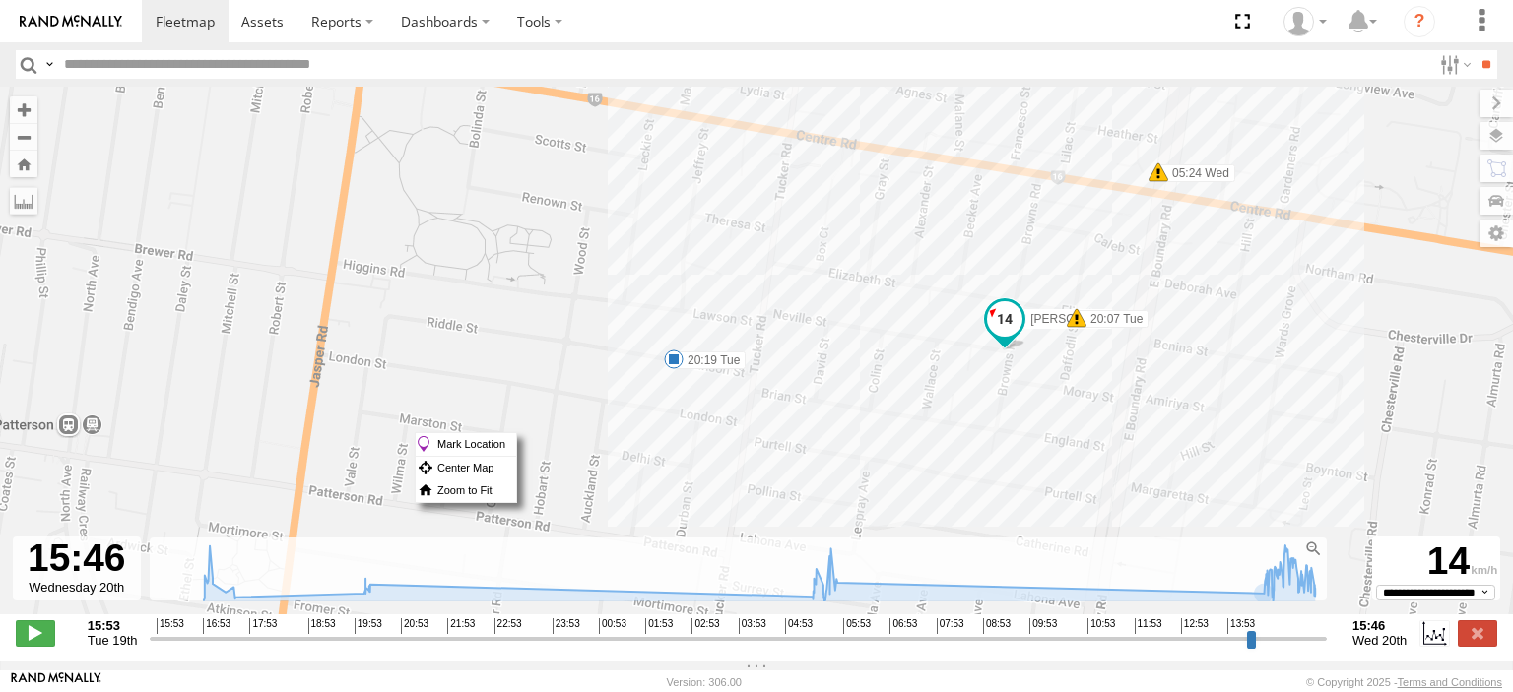
drag, startPoint x: 1209, startPoint y: 464, endPoint x: 1230, endPoint y: 307, distance: 157.9
click at [1230, 307] on div "Nick Astra 16:47 Tue 16:47 Tue 16:51 Tue 17:23 Tue 17:37 Tue 20:05 Tue 20:07 Tu…" at bounding box center [756, 361] width 1513 height 549
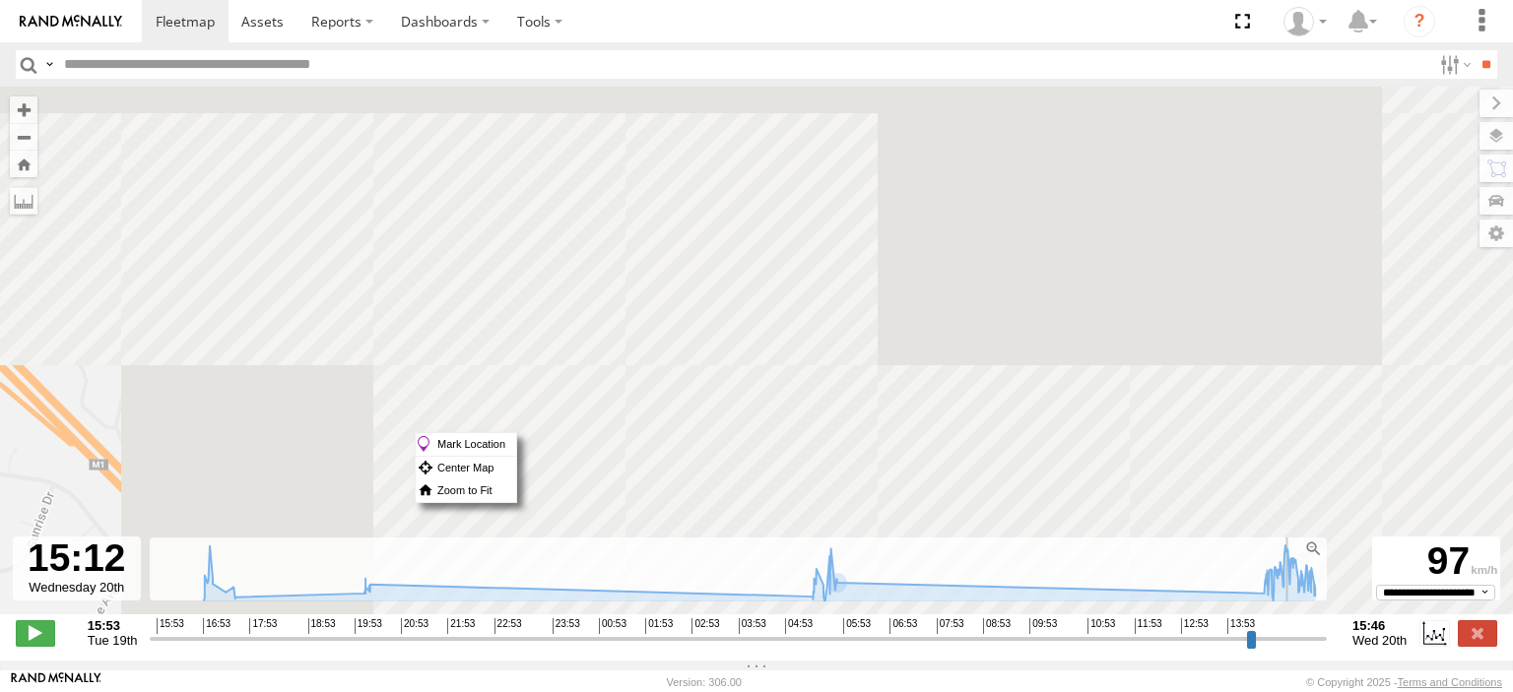
drag, startPoint x: 1322, startPoint y: 649, endPoint x: 1293, endPoint y: 646, distance: 28.7
type input "**********"
click at [1293, 646] on input "range" at bounding box center [738, 638] width 1177 height 19
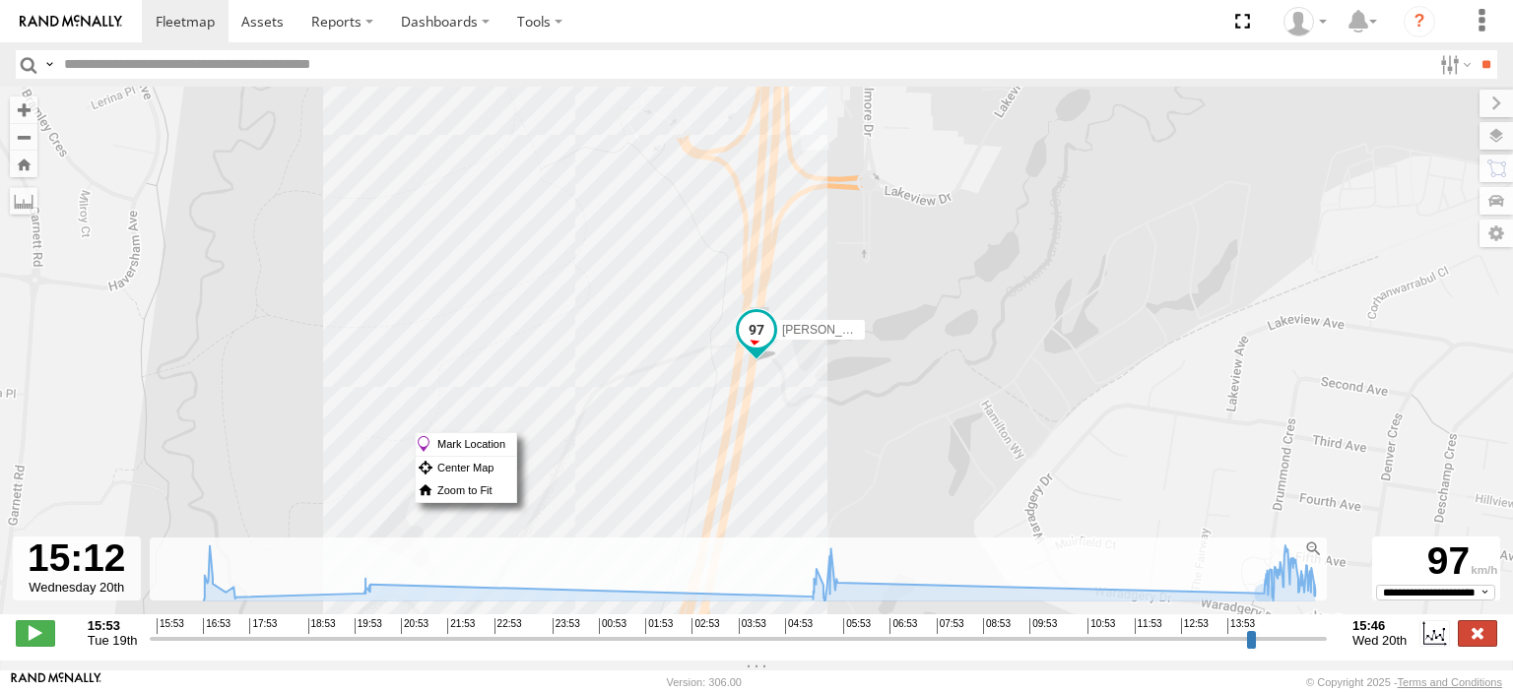
click at [1481, 633] on label at bounding box center [1476, 633] width 39 height 26
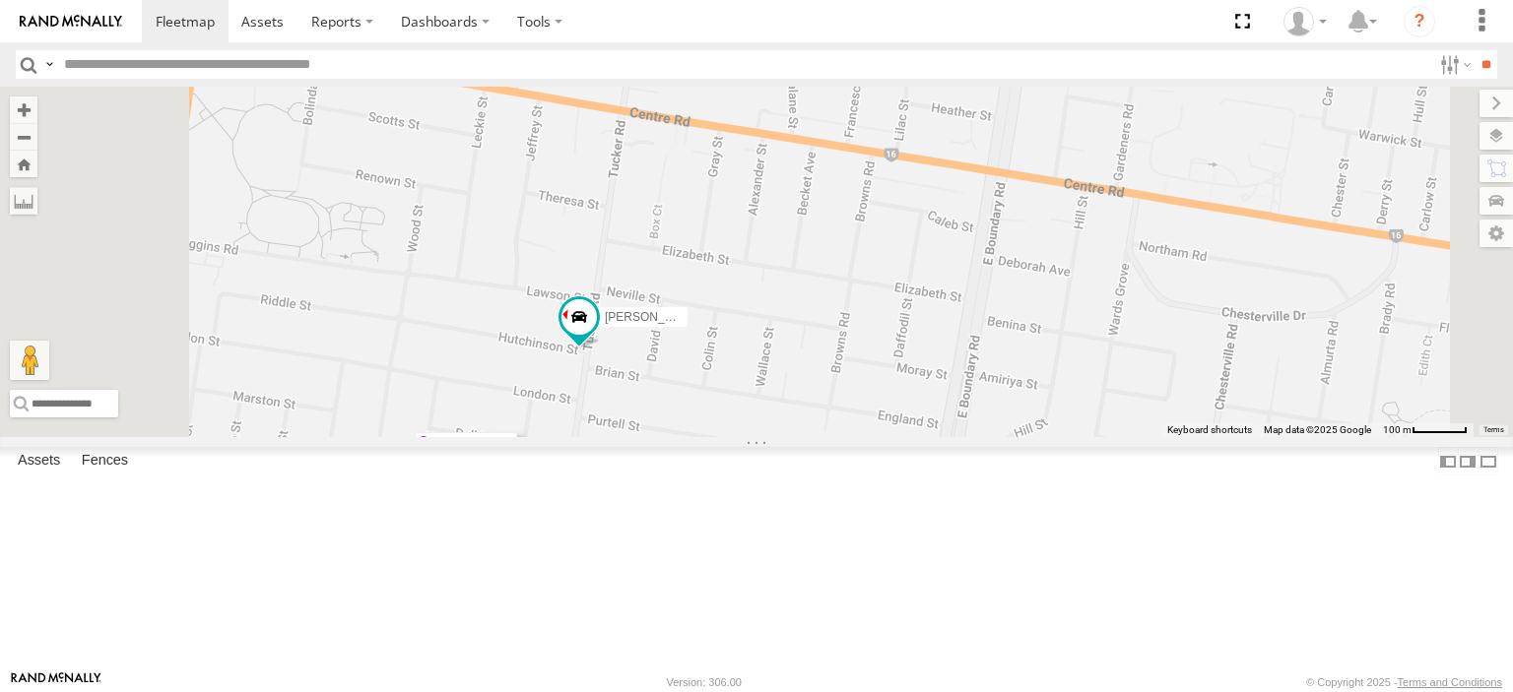
drag, startPoint x: 772, startPoint y: 500, endPoint x: 961, endPoint y: 483, distance: 189.9
click at [958, 437] on div "To navigate the map with touch gestures double-tap and hold your finger on the …" at bounding box center [756, 262] width 1513 height 351
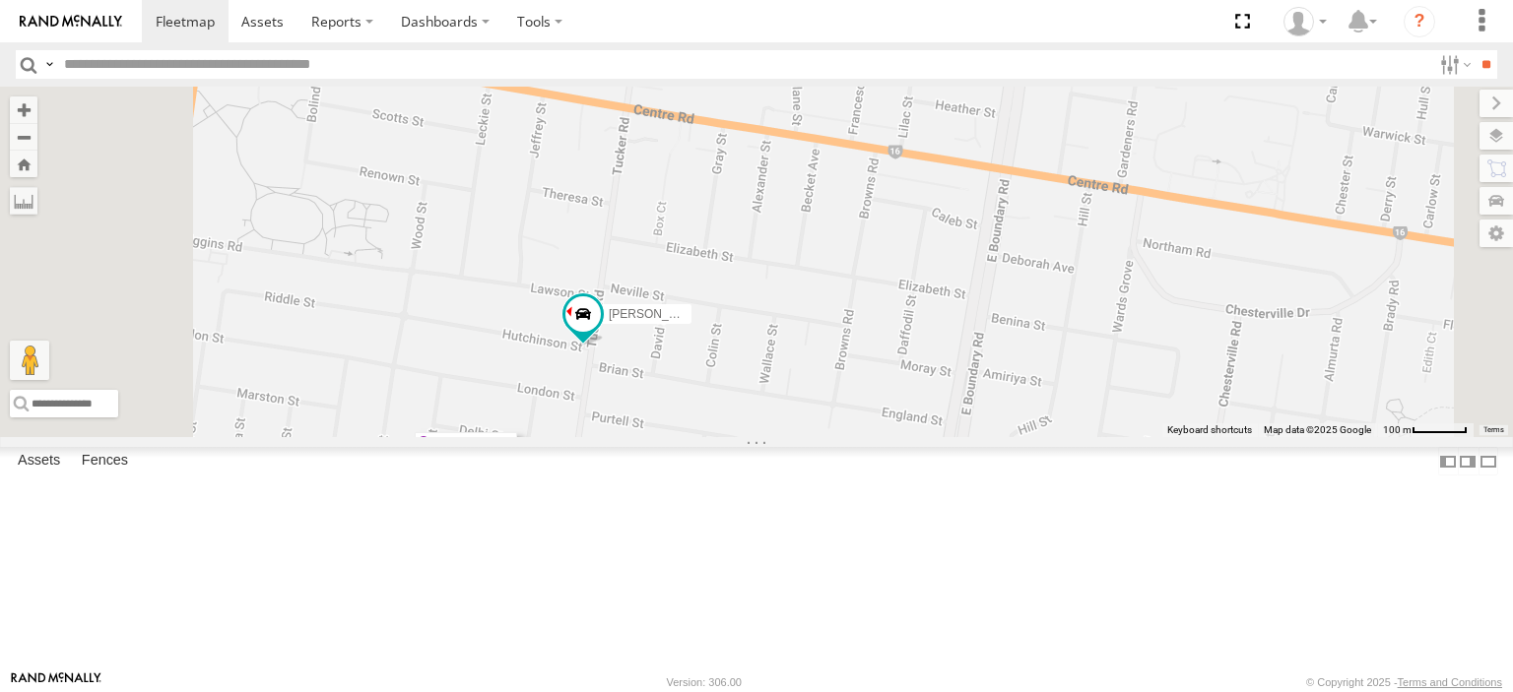
click at [843, 437] on div "Nick Astra" at bounding box center [756, 262] width 1513 height 351
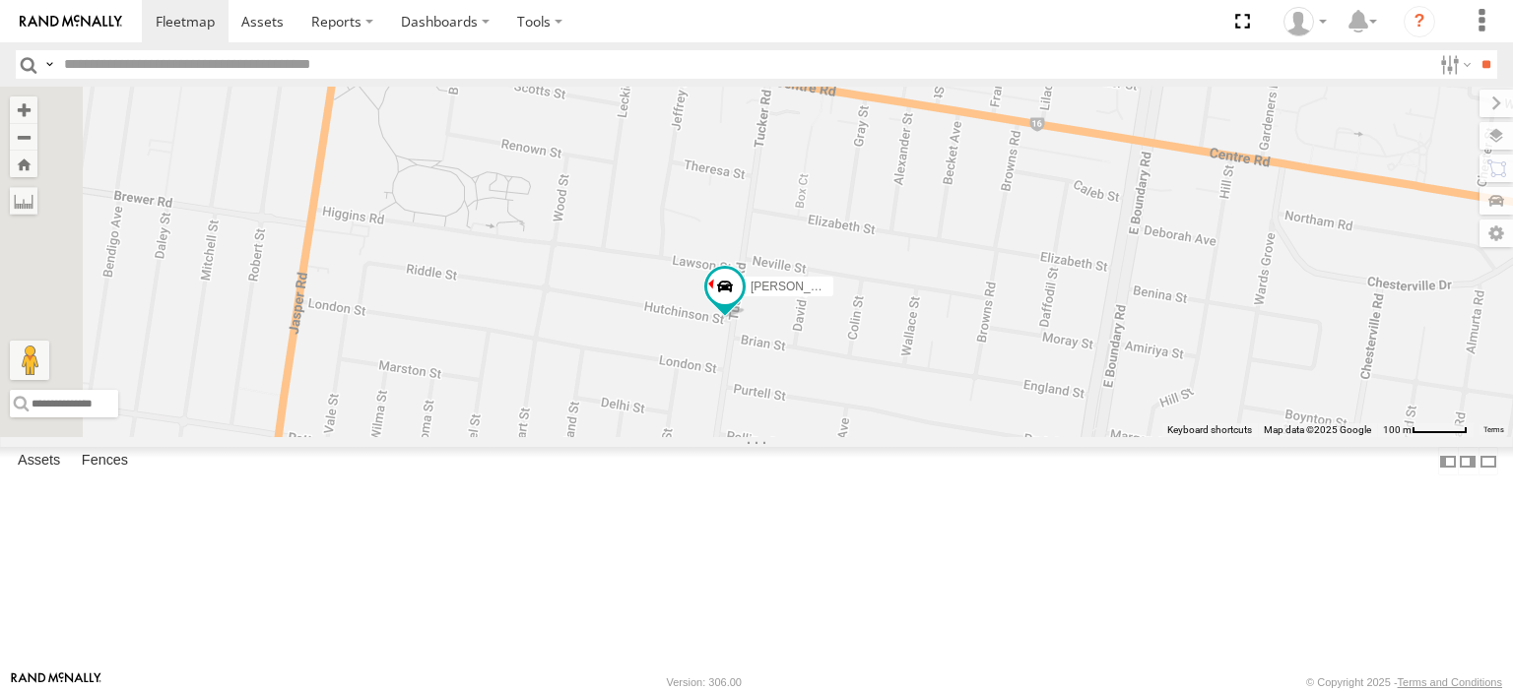
drag, startPoint x: 842, startPoint y: 498, endPoint x: 993, endPoint y: 471, distance: 153.2
click at [993, 437] on div "Nick Astra" at bounding box center [756, 262] width 1513 height 351
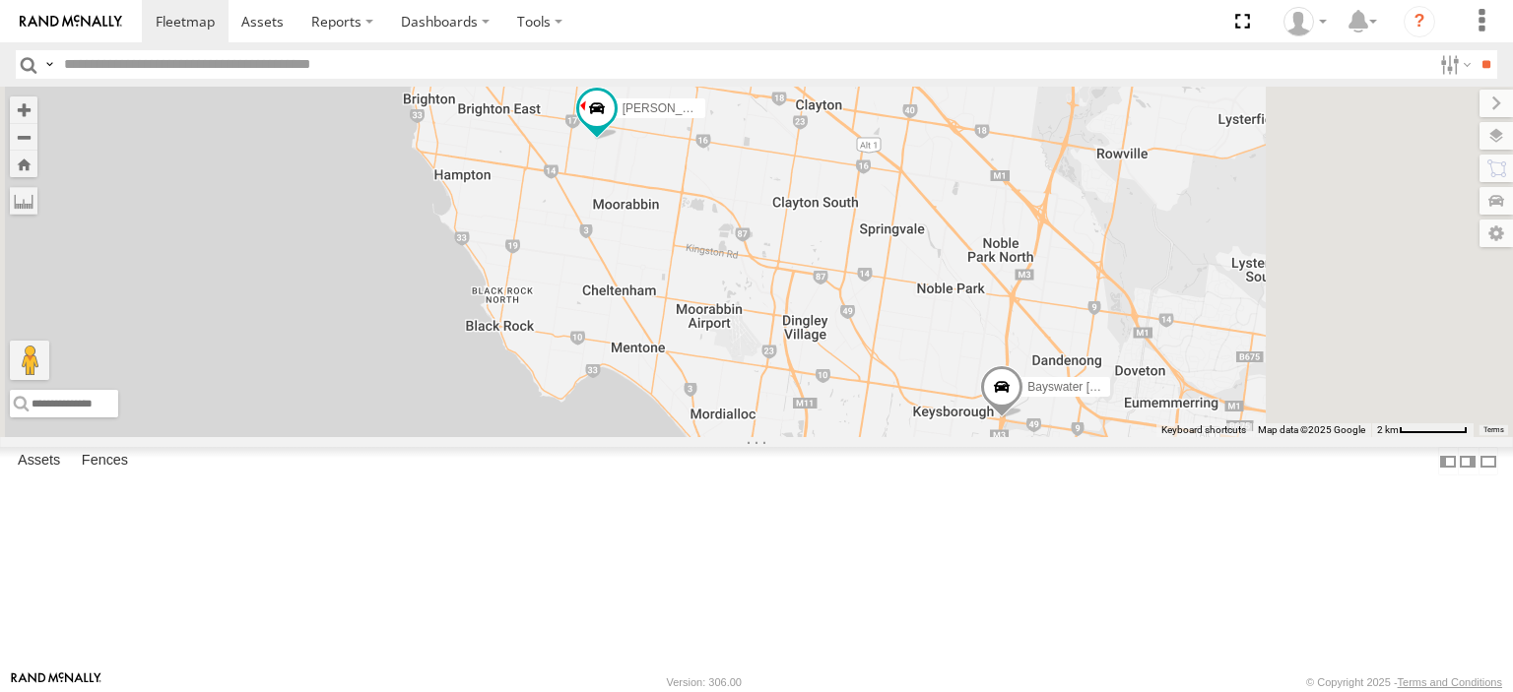
drag, startPoint x: 1323, startPoint y: 491, endPoint x: 1016, endPoint y: 362, distance: 332.3
click at [1012, 362] on div "Nick Astra Bayswater Canter" at bounding box center [756, 262] width 1513 height 351
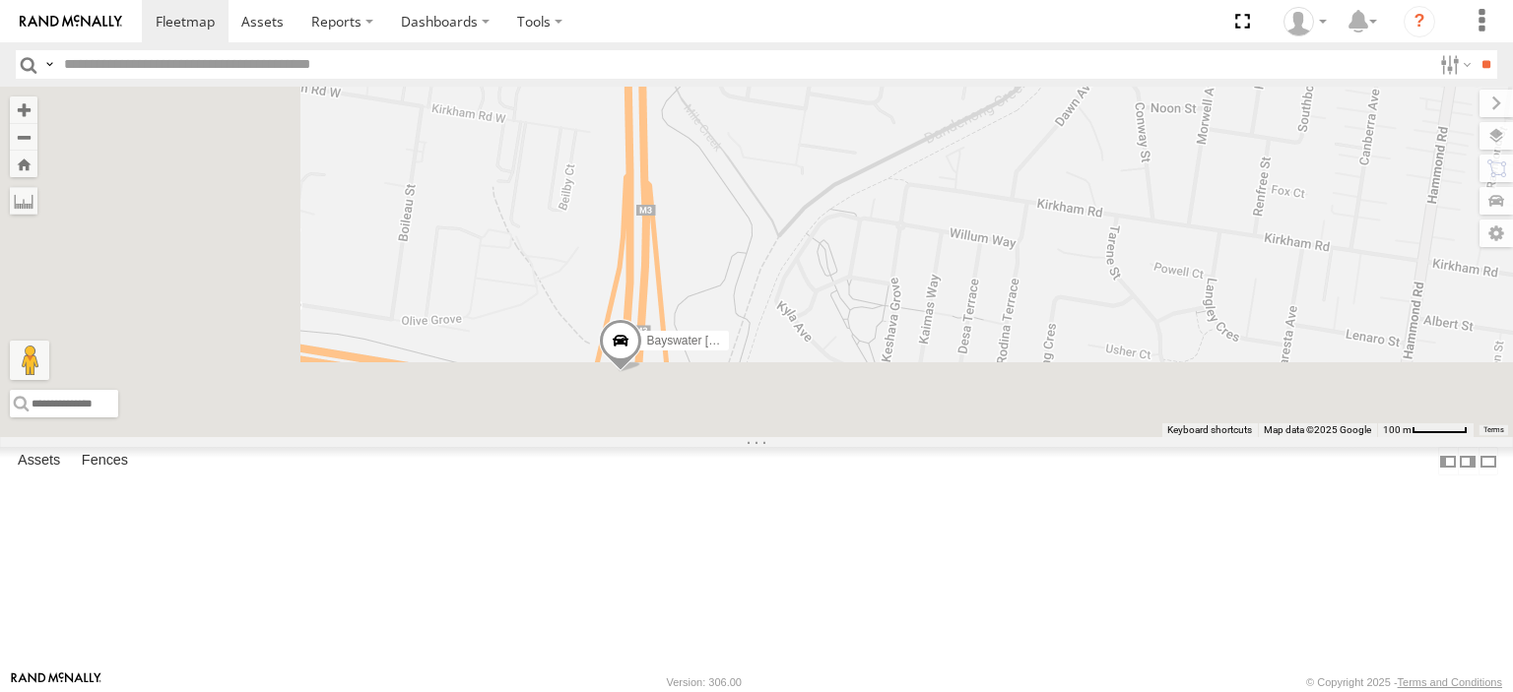
drag, startPoint x: 982, startPoint y: 519, endPoint x: 1103, endPoint y: 251, distance: 294.0
click at [1103, 251] on div "Nick Astra Bayswater Canter" at bounding box center [756, 262] width 1513 height 351
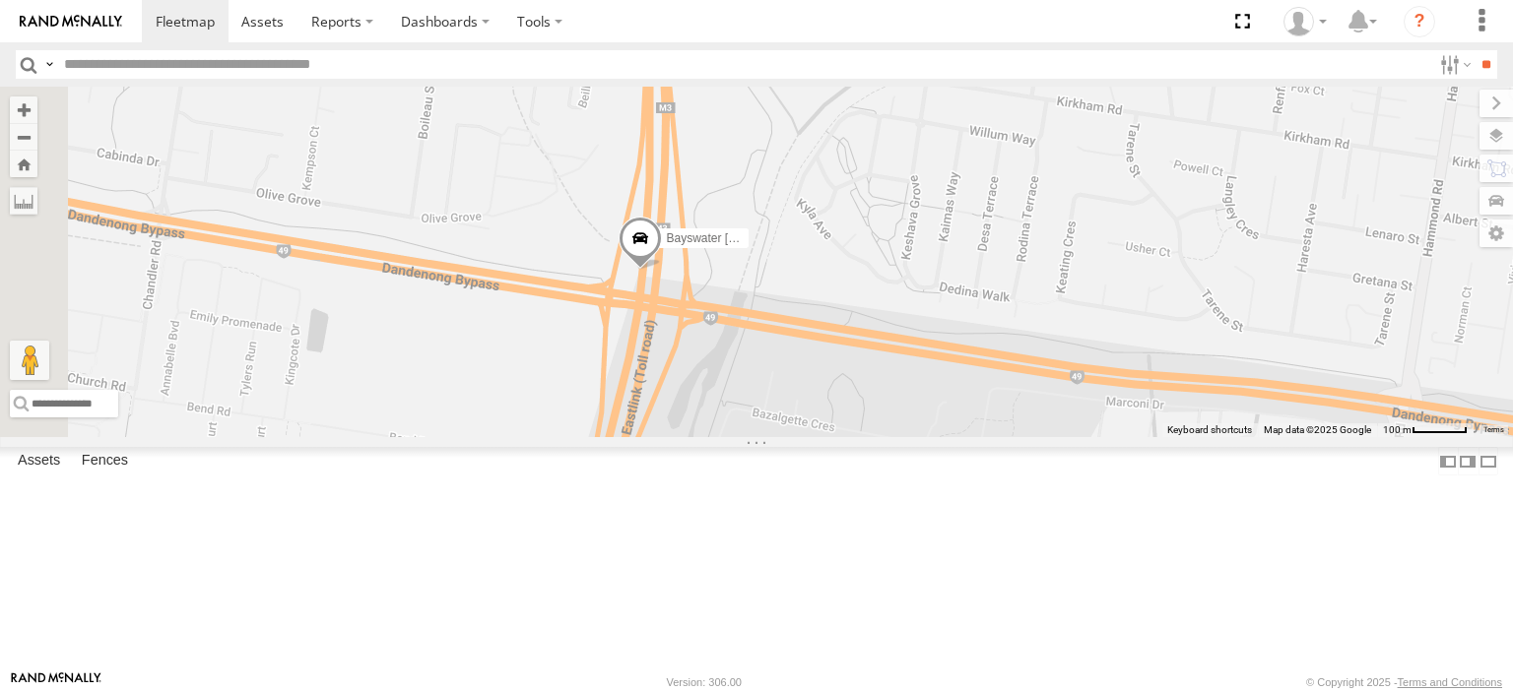
click at [662, 270] on span at bounding box center [639, 243] width 43 height 53
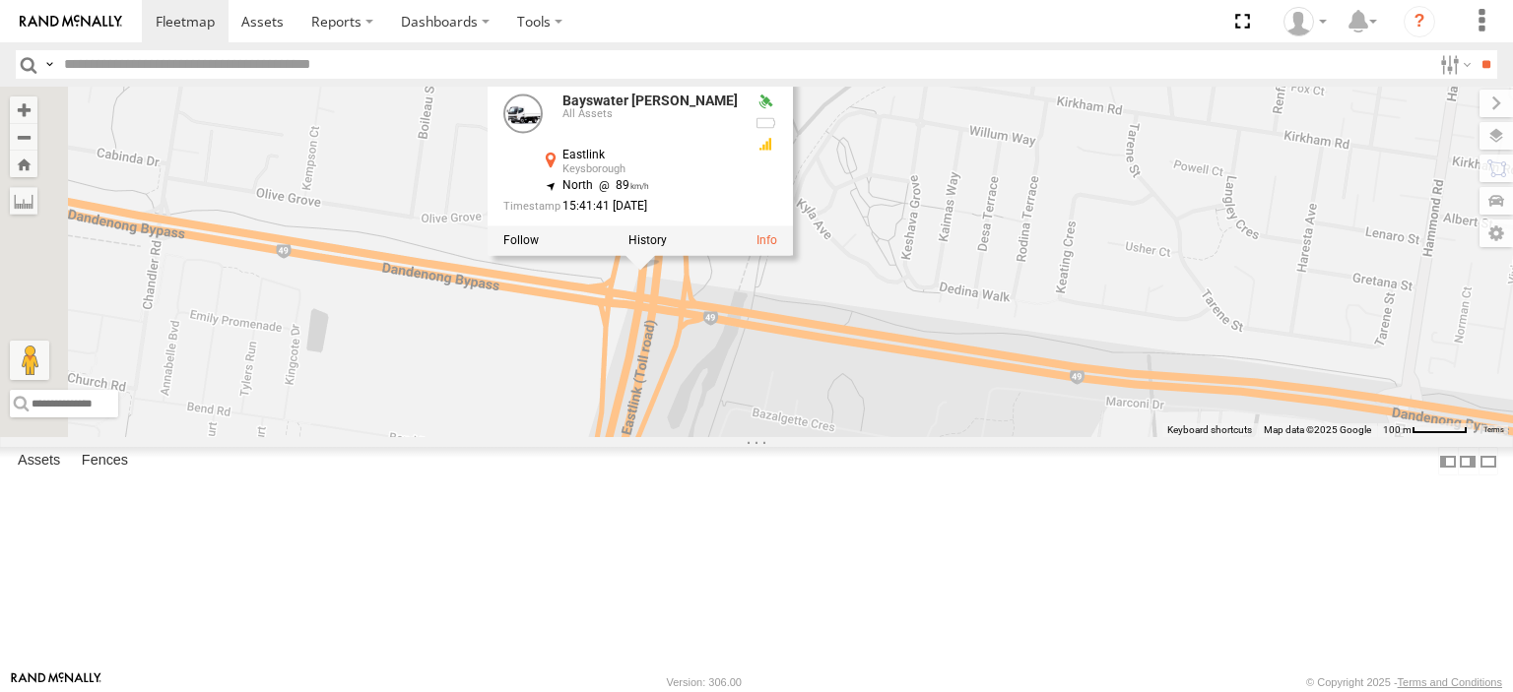
click at [1060, 382] on div "Nick Astra Bayswater Canter Bayswater Canter All Assets Eastlink Keysborough -3…" at bounding box center [756, 262] width 1513 height 351
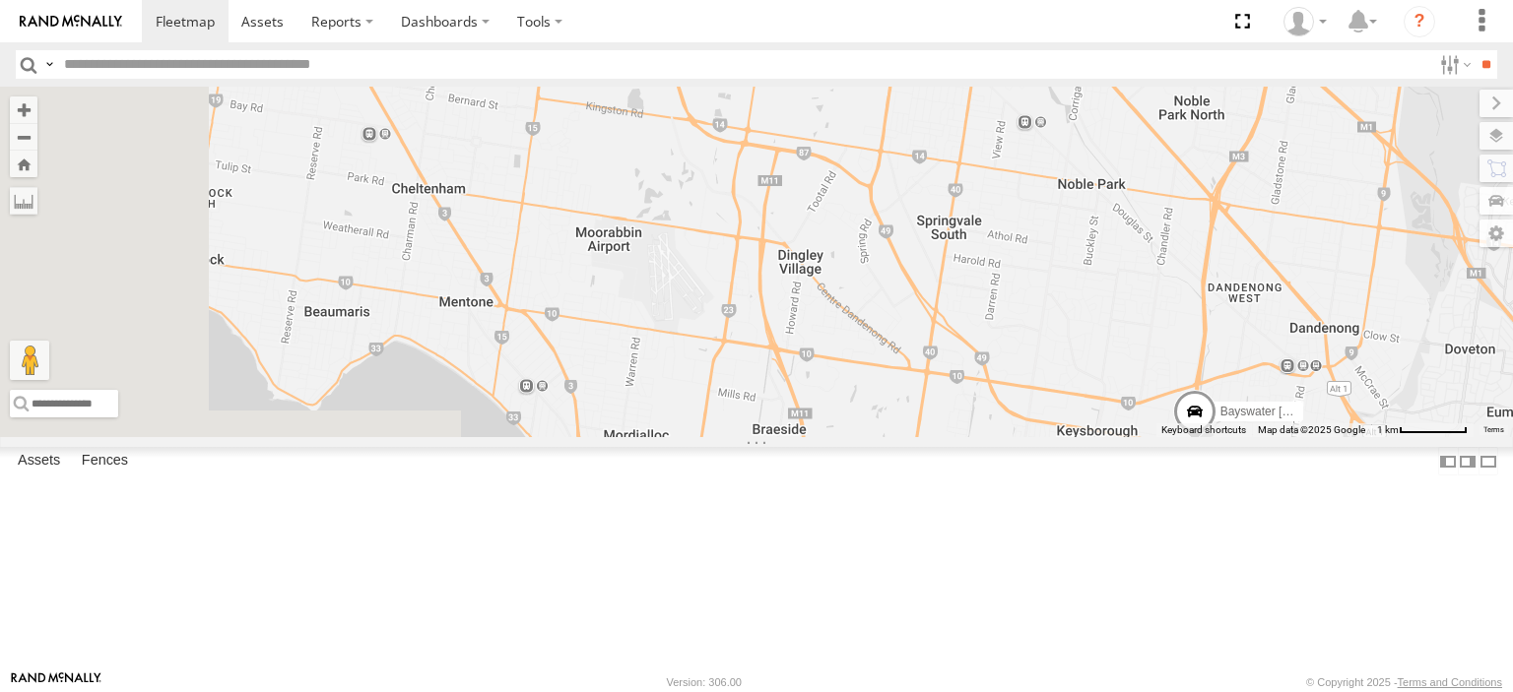
drag, startPoint x: 796, startPoint y: 327, endPoint x: 1257, endPoint y: 497, distance: 491.4
click at [1257, 437] on div "Nick Astra Bayswater Canter" at bounding box center [756, 262] width 1513 height 351
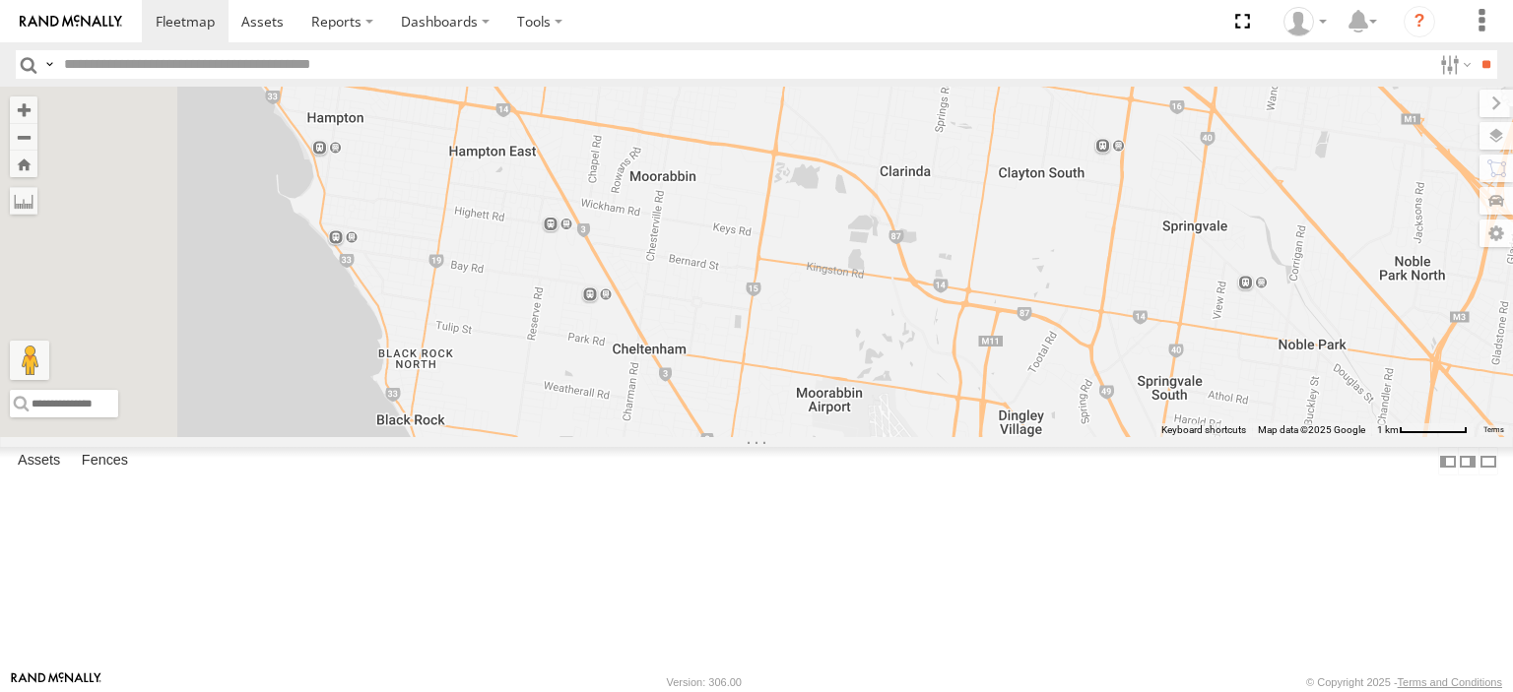
drag, startPoint x: 1108, startPoint y: 477, endPoint x: 1138, endPoint y: 558, distance: 87.3
click at [1137, 437] on div "Nick Astra Bayswater Canter" at bounding box center [756, 262] width 1513 height 351
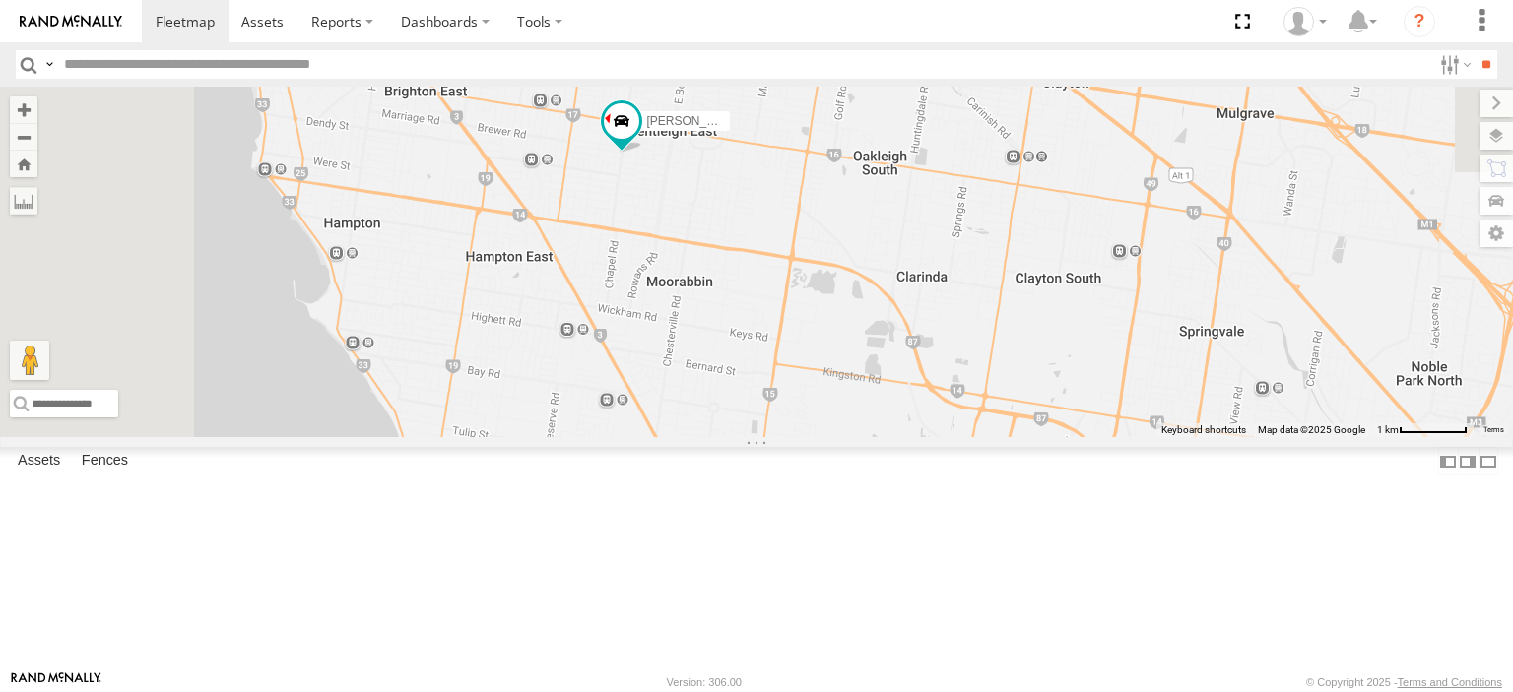
drag, startPoint x: 1022, startPoint y: 349, endPoint x: 1055, endPoint y: 502, distance: 157.0
click at [1064, 437] on div "Nick Astra Bayswater Canter" at bounding box center [756, 262] width 1513 height 351
